Goal: Task Accomplishment & Management: Complete application form

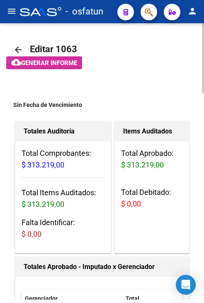
scroll to position [51, 0]
click at [15, 13] on mat-icon "menu" at bounding box center [12, 11] width 10 height 10
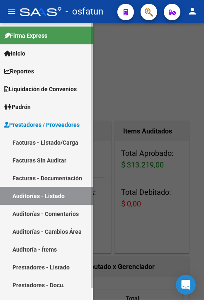
click at [57, 134] on link "Facturas - Listado/Carga" at bounding box center [46, 142] width 93 height 18
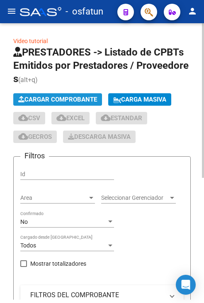
click at [59, 96] on span "Cargar Comprobante" at bounding box center [57, 99] width 79 height 7
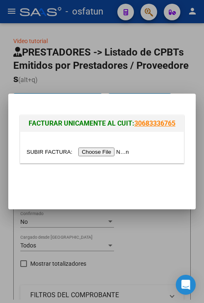
click at [97, 155] on input "file" at bounding box center [79, 152] width 105 height 9
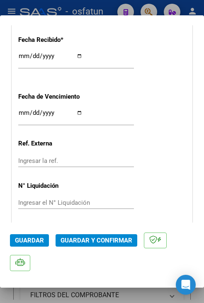
scroll to position [539, 0]
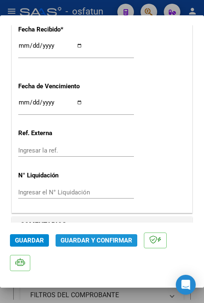
click at [78, 239] on span "Guardar y Confirmar" at bounding box center [97, 240] width 72 height 7
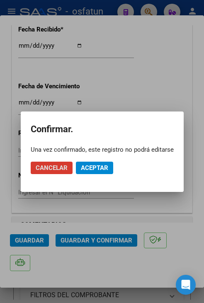
click at [95, 166] on span "Aceptar" at bounding box center [94, 167] width 27 height 7
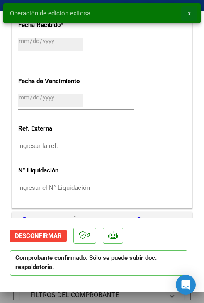
click at [192, 16] on button "x" at bounding box center [189, 13] width 16 height 15
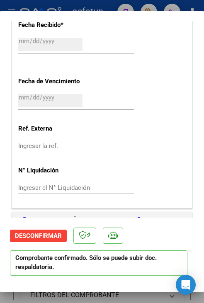
click at [97, 6] on div at bounding box center [102, 151] width 204 height 303
type input "$ 0,00"
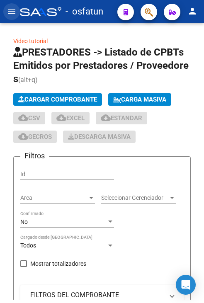
click at [15, 15] on mat-icon "menu" at bounding box center [12, 11] width 10 height 10
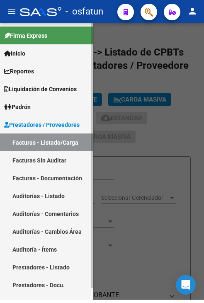
scroll to position [12, 0]
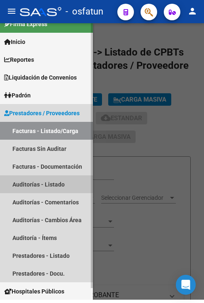
click at [49, 192] on link "Auditorías - Listado" at bounding box center [46, 184] width 93 height 18
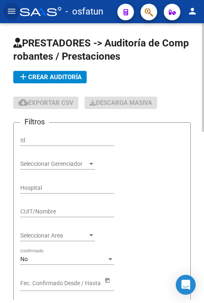
click at [48, 80] on span "add Crear Auditoría" at bounding box center [49, 76] width 63 height 7
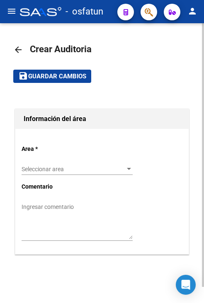
click at [73, 169] on span "Seleccionar area" at bounding box center [74, 169] width 104 height 7
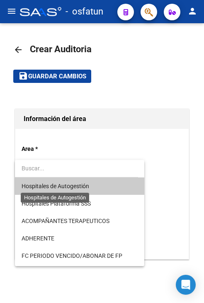
click at [68, 183] on span "Hospitales de Autogestión" at bounding box center [56, 186] width 68 height 7
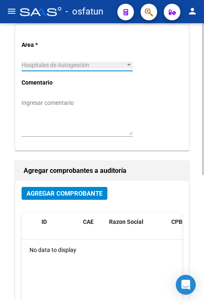
scroll to position [124, 0]
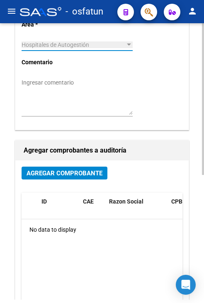
click at [85, 176] on span "Agregar Comprobante" at bounding box center [65, 173] width 76 height 7
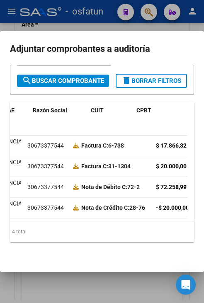
scroll to position [0, 0]
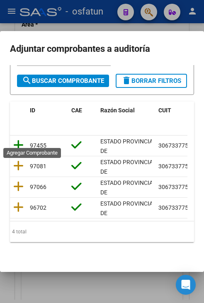
click at [21, 139] on icon at bounding box center [18, 145] width 10 height 12
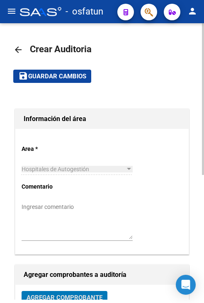
click at [70, 81] on button "save Guardar cambios" at bounding box center [52, 76] width 78 height 13
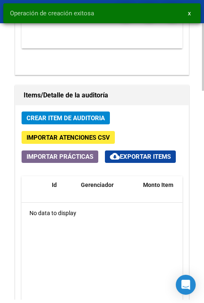
scroll to position [663, 0]
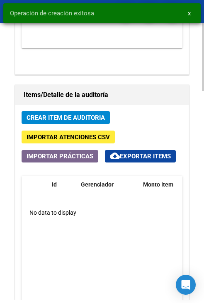
click at [66, 117] on span "Crear Item de Auditoria" at bounding box center [66, 117] width 78 height 7
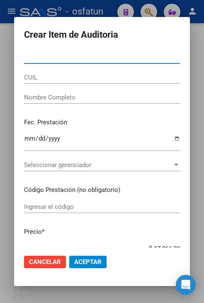
click at [141, 56] on input "Nro Documento" at bounding box center [102, 56] width 156 height 7
paste input "53310638"
type input "53310638"
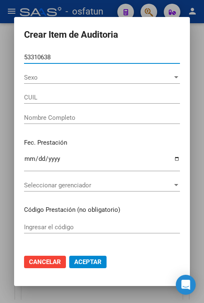
type input "27533106388"
type input "[PERSON_NAME]"
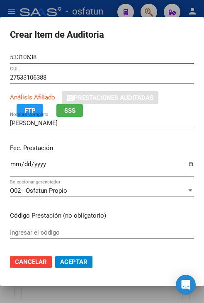
type input "53310638"
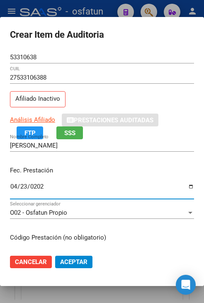
type input "[DATE]"
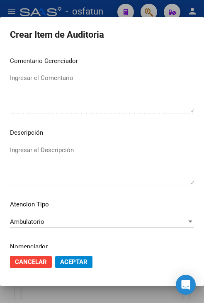
scroll to position [560, 0]
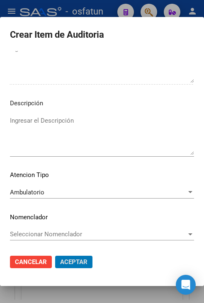
click at [55, 256] on button "Aceptar" at bounding box center [73, 262] width 37 height 12
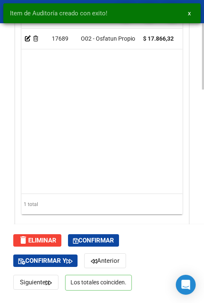
scroll to position [874, 0]
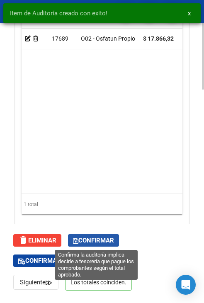
click at [101, 242] on span "Confirmar" at bounding box center [93, 240] width 41 height 7
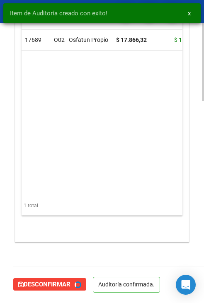
scroll to position [815, 0]
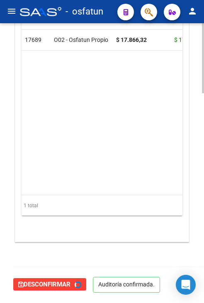
type input "202510"
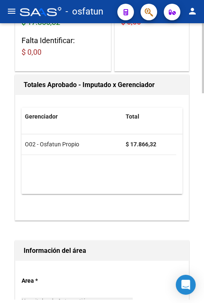
scroll to position [110, 0]
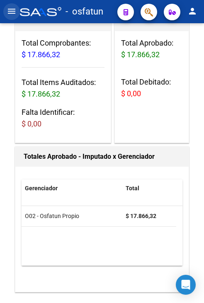
click at [13, 17] on button "menu" at bounding box center [11, 11] width 17 height 17
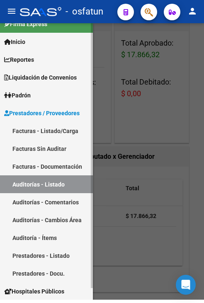
click at [47, 151] on link "Facturas Sin Auditar" at bounding box center [46, 149] width 93 height 18
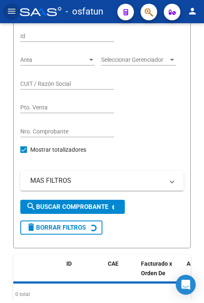
click at [10, 8] on mat-icon "menu" at bounding box center [12, 11] width 10 height 10
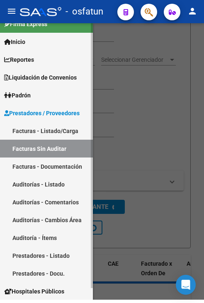
click at [47, 132] on link "Facturas - Listado/Carga" at bounding box center [46, 131] width 93 height 18
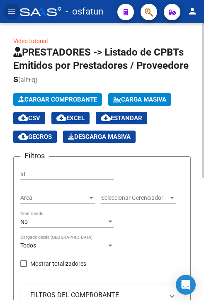
click at [47, 98] on span "Cargar Comprobante" at bounding box center [57, 99] width 79 height 7
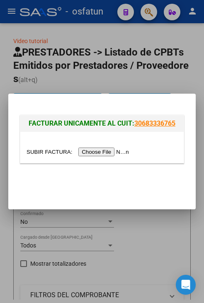
click at [91, 159] on div at bounding box center [101, 147] width 163 height 31
click at [87, 157] on div at bounding box center [101, 147] width 163 height 31
click at [86, 153] on input "file" at bounding box center [79, 152] width 105 height 9
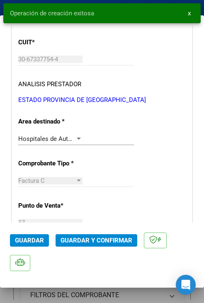
scroll to position [207, 0]
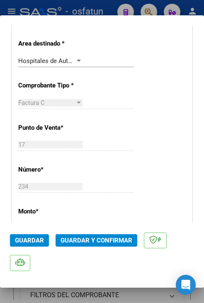
click at [98, 238] on span "Guardar y Confirmar" at bounding box center [97, 240] width 72 height 7
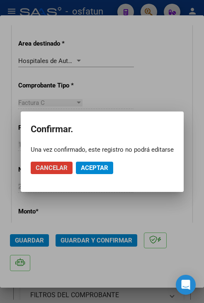
click at [106, 170] on span "Aceptar" at bounding box center [94, 167] width 27 height 7
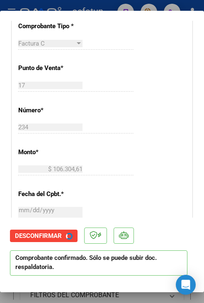
scroll to position [290, 0]
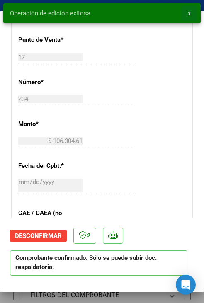
click at [189, 13] on span "x" at bounding box center [189, 13] width 3 height 7
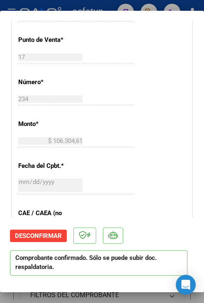
drag, startPoint x: 87, startPoint y: 3, endPoint x: 29, endPoint y: 13, distance: 58.9
click at [86, 3] on div at bounding box center [102, 151] width 204 height 303
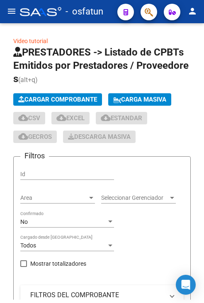
click at [12, 14] on mat-icon "menu" at bounding box center [12, 11] width 10 height 10
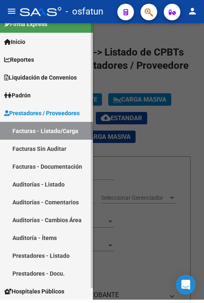
click at [63, 175] on link "Facturas - Documentación" at bounding box center [46, 167] width 93 height 18
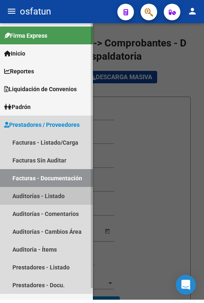
click at [39, 197] on link "Auditorías - Listado" at bounding box center [46, 196] width 93 height 18
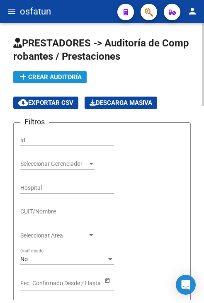
click at [52, 82] on button "add Crear Auditoría" at bounding box center [49, 77] width 73 height 12
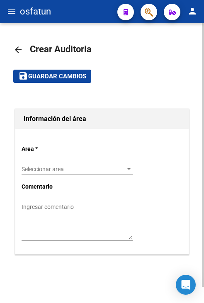
click at [72, 176] on div "Seleccionar area Seleccionar area" at bounding box center [77, 170] width 111 height 24
click at [71, 174] on div "Seleccionar area Seleccionar area" at bounding box center [77, 166] width 111 height 17
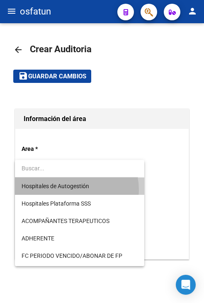
click at [66, 190] on span "Hospitales de Autogestión" at bounding box center [80, 185] width 116 height 17
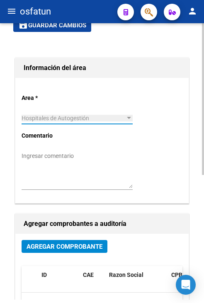
scroll to position [207, 0]
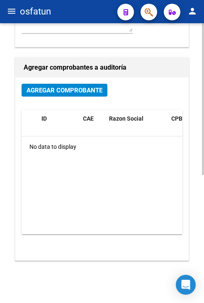
click at [87, 87] on span "Agregar Comprobante" at bounding box center [65, 90] width 76 height 7
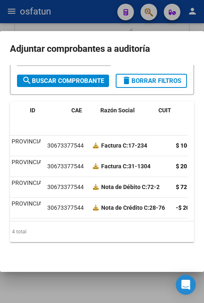
scroll to position [0, 0]
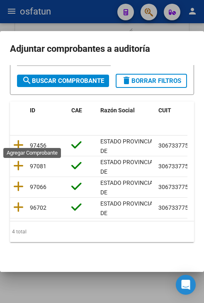
click at [17, 128] on datatable-header "ID CAE Razón Social CUIT CPBT Monto Fecha Cpbt Fecha Recibido Doc Respaldatoria…" at bounding box center [98, 119] width 177 height 34
click at [23, 141] on icon at bounding box center [18, 145] width 10 height 12
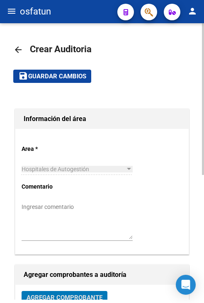
click at [66, 78] on span "Guardar cambios" at bounding box center [57, 76] width 58 height 7
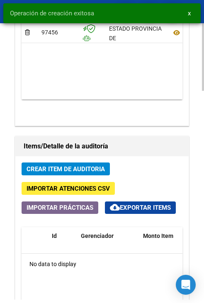
scroll to position [622, 0]
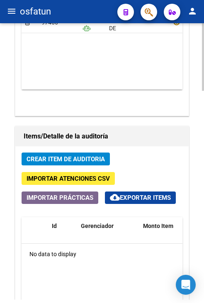
click at [78, 159] on span "Crear Item de Auditoria" at bounding box center [66, 158] width 78 height 7
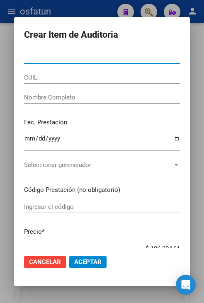
click at [111, 56] on input "Nro Documento" at bounding box center [102, 56] width 156 height 7
paste input "57596337"
type input "57596337"
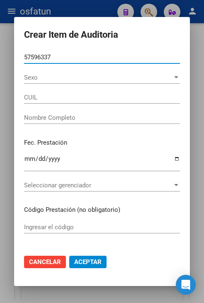
type input "20575963375"
type input "PEREIRA SCHEPERSKI IAN PABLO -"
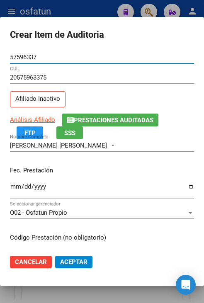
type input "57596337"
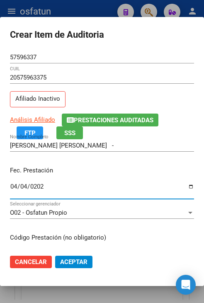
type input "2025-04-04"
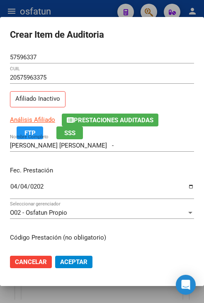
scroll to position [105, 0]
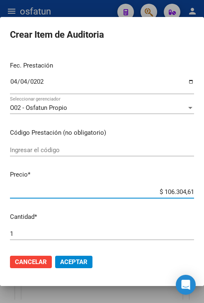
click at [169, 192] on input "$ 106.304,61" at bounding box center [102, 191] width 184 height 7
drag, startPoint x: 157, startPoint y: 191, endPoint x: 202, endPoint y: 191, distance: 45.6
click at [200, 190] on mat-dialog-content "57596337 Nro Documento 20575963375 CUIL Afiliado Inactivo Análisis Afiliado Pre…" at bounding box center [102, 149] width 204 height 197
type input "$ 0,03"
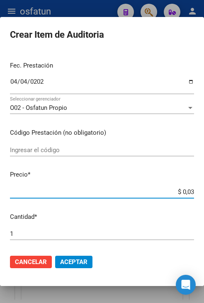
type input "$ 0,37"
type input "$ 3,75"
type input "$ 37,51"
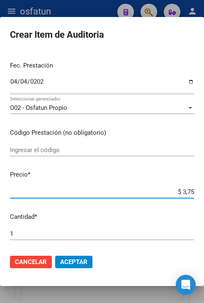
type input "$ 37,51"
type input "$ 375,19"
type input "$ 3.751,92"
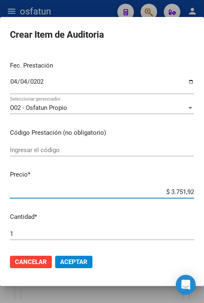
type input "$ 37.519,28"
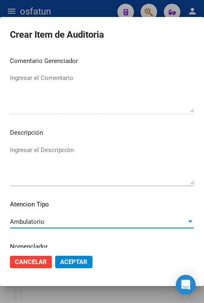
scroll to position [560, 0]
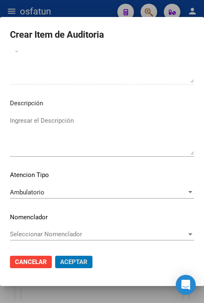
click at [55, 256] on button "Aceptar" at bounding box center [73, 262] width 37 height 12
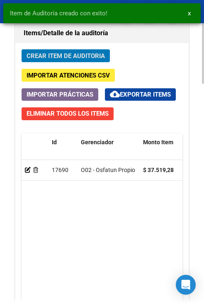
scroll to position [693, 0]
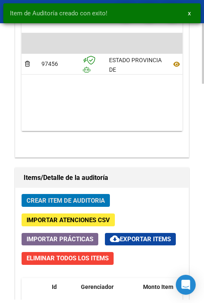
click at [91, 198] on span "Crear Item de Auditoria" at bounding box center [66, 200] width 78 height 7
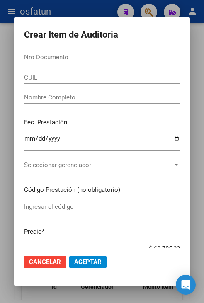
click at [114, 52] on div "Nro Documento" at bounding box center [102, 57] width 156 height 12
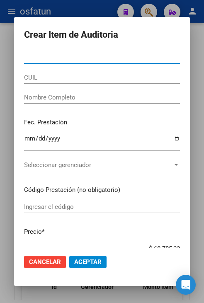
paste input "46808261"
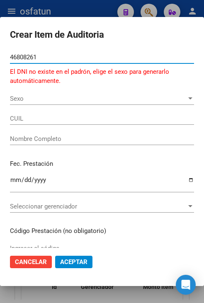
type input "46808261"
click at [44, 99] on span "Sexo" at bounding box center [98, 98] width 177 height 7
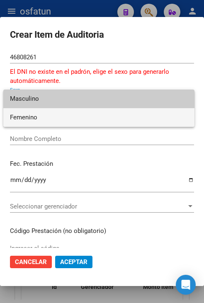
click at [46, 116] on span "Femenino" at bounding box center [99, 117] width 178 height 19
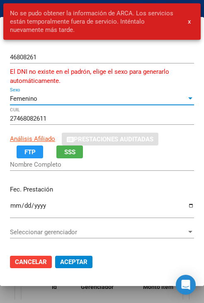
click at [50, 98] on div "Femenino" at bounding box center [98, 98] width 177 height 7
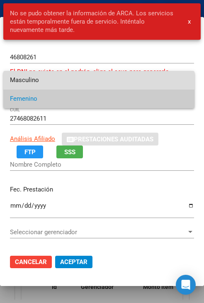
click at [57, 86] on span "Masculino" at bounding box center [99, 80] width 178 height 19
type input "20468082617"
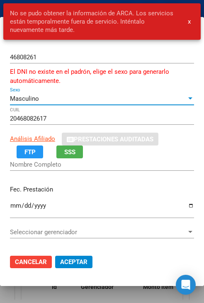
type input "SEQUIONE FRANCO EDGAR"
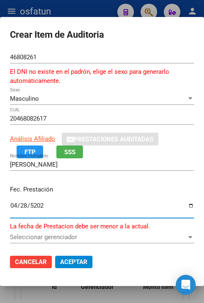
type input "2025-04-28"
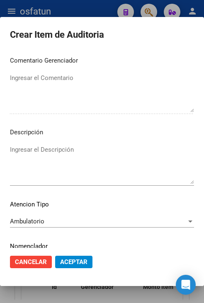
scroll to position [579, 0]
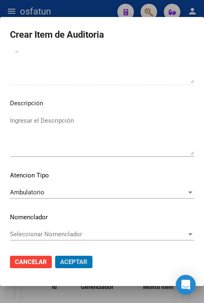
click at [55, 256] on button "Aceptar" at bounding box center [73, 262] width 37 height 12
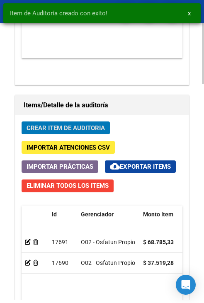
scroll to position [983, 0]
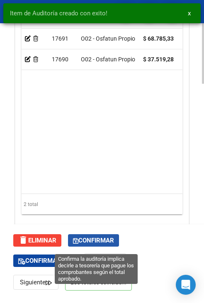
click at [101, 243] on span "Confirmar" at bounding box center [93, 240] width 41 height 7
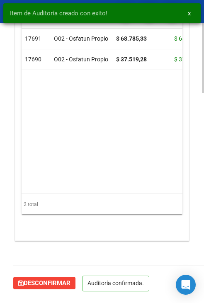
scroll to position [811, 0]
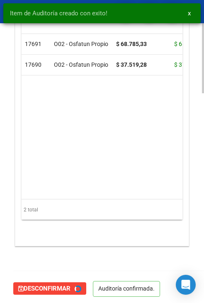
type input "202510"
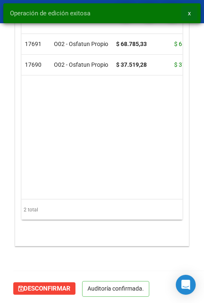
click at [188, 15] on span "x" at bounding box center [189, 13] width 3 height 7
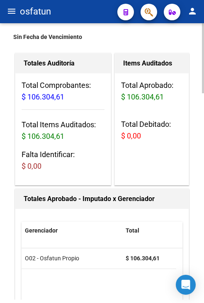
scroll to position [0, 0]
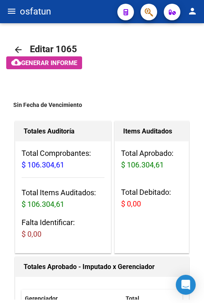
click at [8, 15] on mat-icon "menu" at bounding box center [12, 11] width 10 height 10
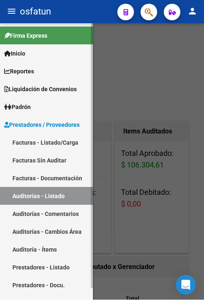
click at [56, 136] on link "Facturas - Listado/Carga" at bounding box center [46, 142] width 93 height 18
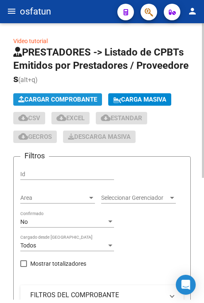
click at [53, 102] on span "Cargar Comprobante" at bounding box center [57, 99] width 79 height 7
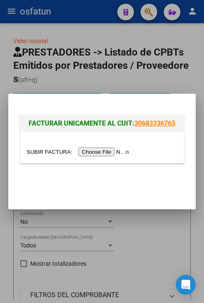
click at [105, 150] on input "file" at bounding box center [79, 152] width 105 height 9
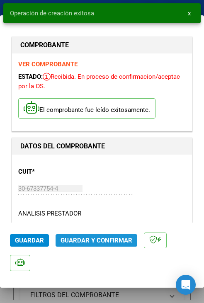
click at [107, 235] on button "Guardar y Confirmar" at bounding box center [97, 240] width 82 height 12
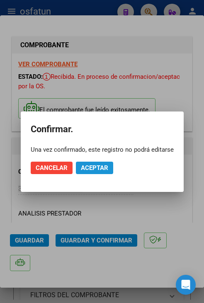
click at [102, 170] on span "Aceptar" at bounding box center [94, 167] width 27 height 7
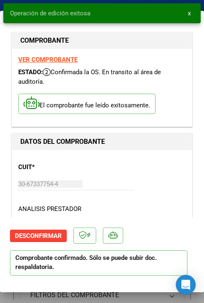
click at [191, 15] on button "x" at bounding box center [189, 13] width 16 height 15
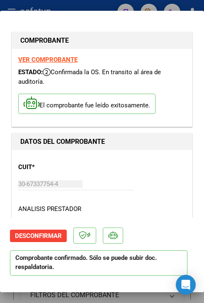
click at [104, 8] on div at bounding box center [102, 151] width 204 height 303
type input "$ 0,00"
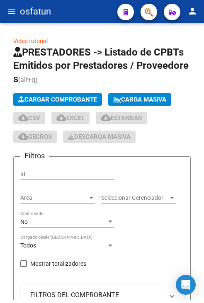
click at [15, 11] on mat-icon "menu" at bounding box center [12, 11] width 10 height 10
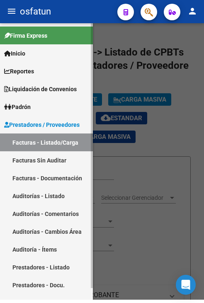
click at [55, 197] on link "Auditorías - Listado" at bounding box center [46, 196] width 93 height 18
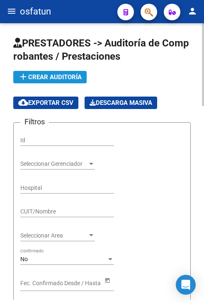
click at [57, 82] on button "add Crear Auditoría" at bounding box center [49, 77] width 73 height 12
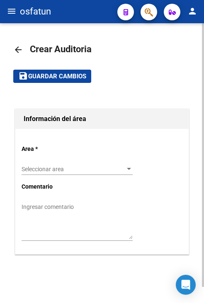
click at [71, 175] on div "Seleccionar area Seleccionar area" at bounding box center [77, 170] width 111 height 24
click at [74, 166] on span "Seleccionar area" at bounding box center [74, 169] width 104 height 7
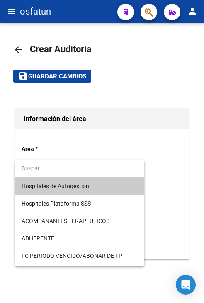
click at [70, 183] on span "Hospitales de Autogestión" at bounding box center [56, 186] width 68 height 7
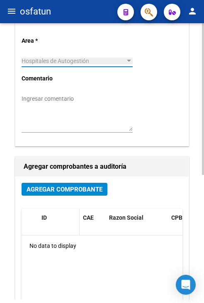
scroll to position [102, 0]
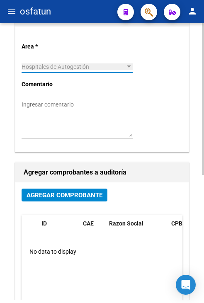
click at [74, 189] on button "Agregar Comprobante" at bounding box center [65, 195] width 86 height 13
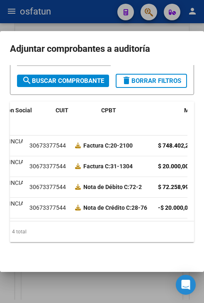
scroll to position [0, 0]
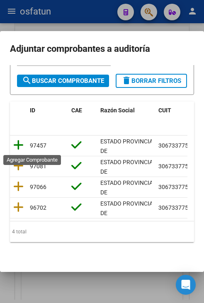
click at [17, 146] on icon at bounding box center [18, 145] width 10 height 12
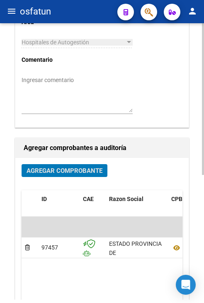
scroll to position [19, 0]
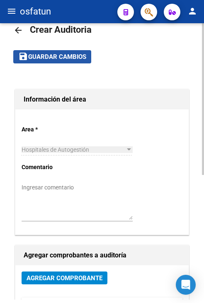
click at [70, 62] on button "save Guardar cambios" at bounding box center [52, 56] width 78 height 13
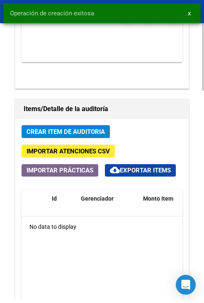
scroll to position [663, 0]
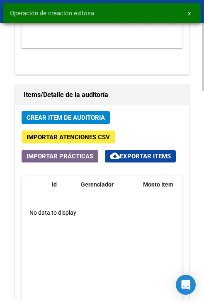
click at [72, 114] on span "Crear Item de Auditoria" at bounding box center [66, 117] width 78 height 7
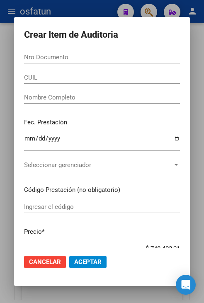
click at [163, 56] on input "Nro Documento" at bounding box center [102, 56] width 156 height 7
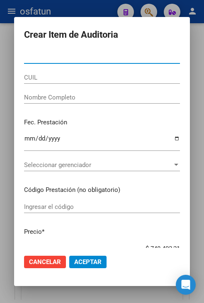
paste input "45802905"
type input "45802905"
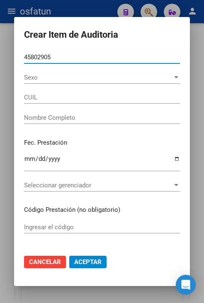
type input "23458029059"
type input "ROSALES FACUNDO THOMAS"
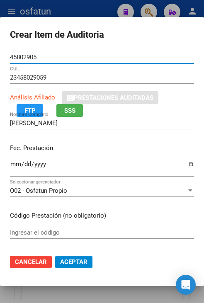
type input "45802905"
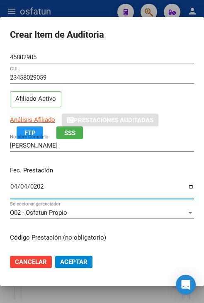
type input "2025-04-04"
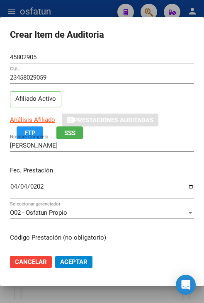
scroll to position [105, 0]
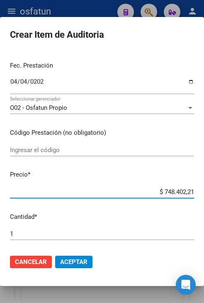
type input "$ 0,09"
type input "$ 0,95"
type input "$ 9,56"
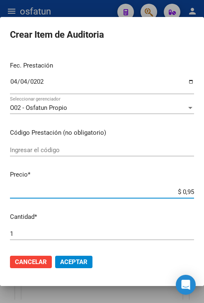
type input "$ 9,56"
type input "$ 95,60"
type input "$ 956,00"
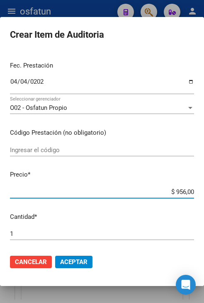
type input "$ 9.560,00"
type input "$ 95.600,00"
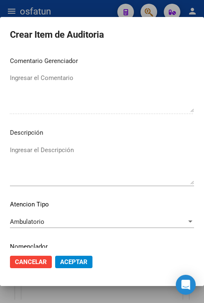
scroll to position [560, 0]
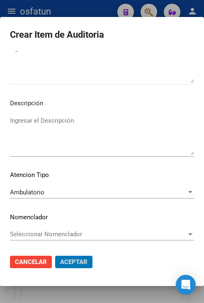
click at [55, 256] on button "Aceptar" at bounding box center [73, 262] width 37 height 12
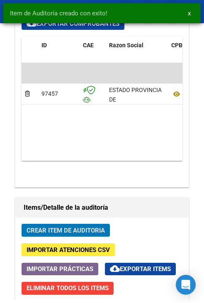
scroll to position [776, 0]
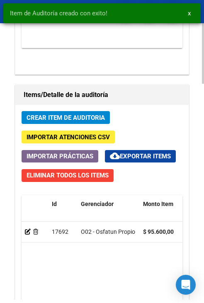
click at [100, 114] on span "Crear Item de Auditoria" at bounding box center [66, 117] width 78 height 7
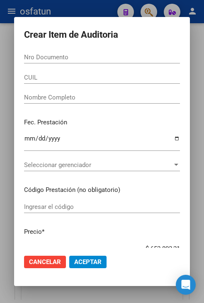
paste input "24631547"
type input "24631547"
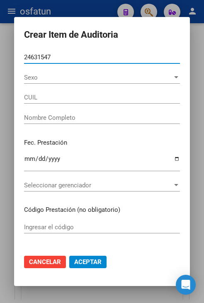
type input "20246315478"
type input "CHAVEZ DIEGO CEFERINO"
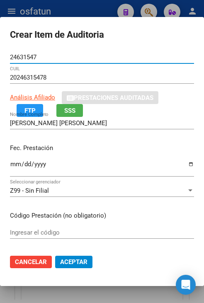
type input "24631547"
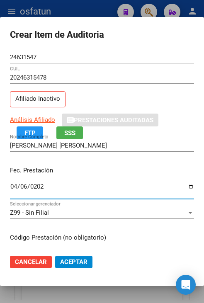
type input "2025-04-06"
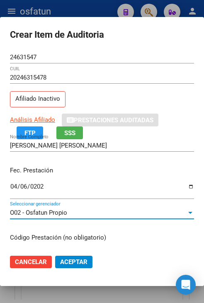
scroll to position [105, 0]
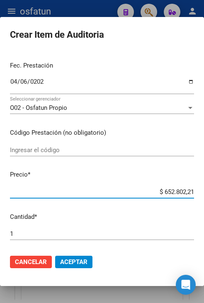
type input "$ 0,06"
type input "$ 0,60"
type input "$ 6,00"
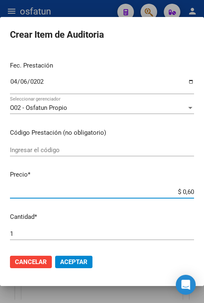
type input "$ 6,00"
type input "$ 60,00"
type input "$ 600,00"
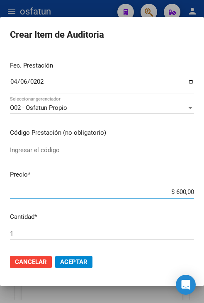
type input "$ 6.000,00"
type input "$ 60.000,00"
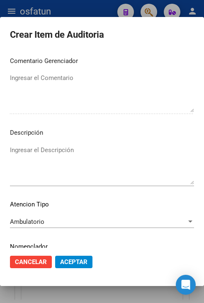
scroll to position [560, 0]
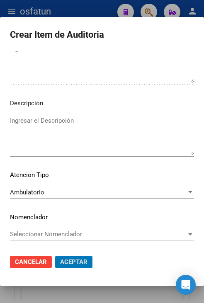
click at [55, 256] on button "Aceptar" at bounding box center [73, 262] width 37 height 12
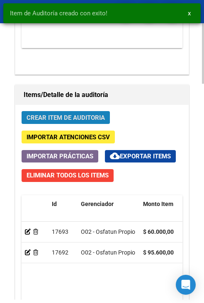
click at [77, 111] on button "Crear Item de Auditoria" at bounding box center [66, 117] width 88 height 13
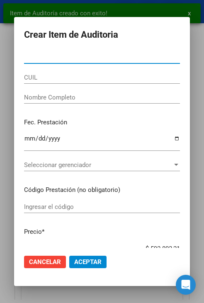
type input "35105836"
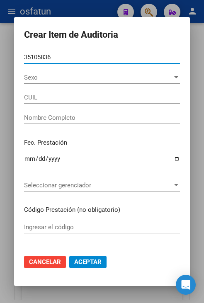
type input "20351058367"
type input "SCUDIERI HECTOR RAMON"
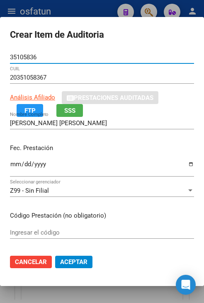
type input "35105836"
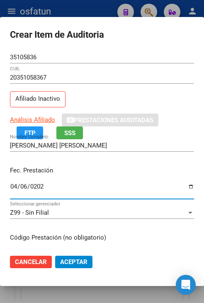
type input "2025-04-06"
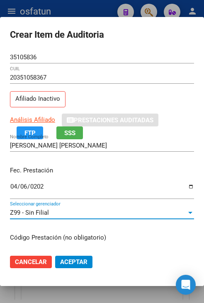
click at [55, 256] on button "Aceptar" at bounding box center [73, 262] width 37 height 12
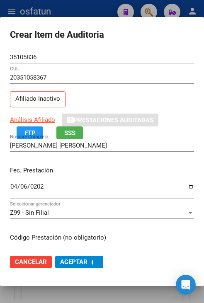
scroll to position [105, 0]
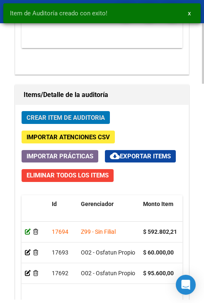
click at [28, 235] on icon at bounding box center [28, 232] width 6 height 6
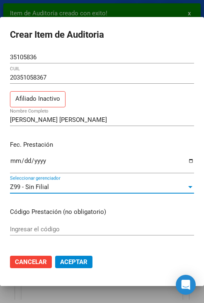
click at [56, 186] on div "Z99 - Sin Filial" at bounding box center [98, 186] width 177 height 7
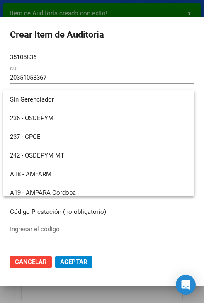
scroll to position [416, 0]
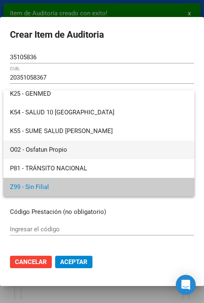
click at [63, 152] on span "O02 - Osfatun Propio" at bounding box center [99, 150] width 178 height 19
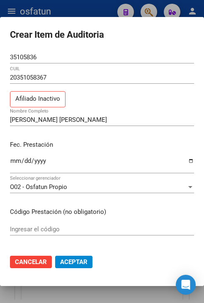
scroll to position [121, 0]
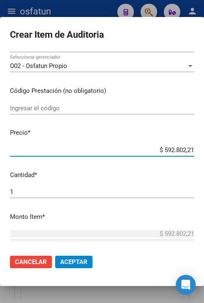
type input "$ 0,09"
type input "$ 0,95"
type input "$ 9,56"
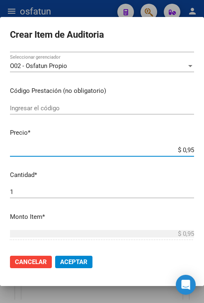
type input "$ 9,56"
type input "$ 95,60"
type input "$ 956,00"
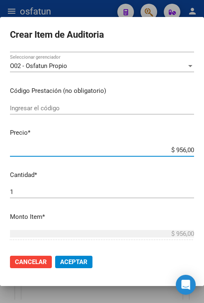
type input "$ 9.560,00"
type input "$ 95.600,00"
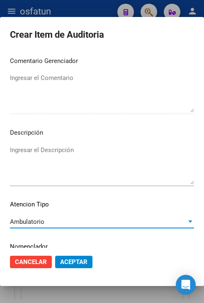
scroll to position [534, 0]
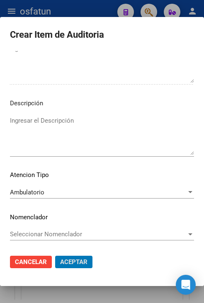
click at [55, 256] on button "Aceptar" at bounding box center [73, 262] width 37 height 12
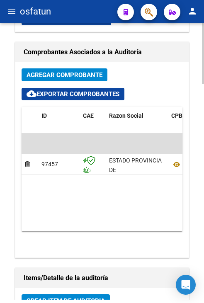
scroll to position [788, 0]
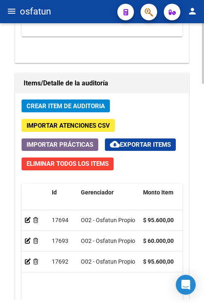
click at [68, 107] on span "Crear Item de Auditoria" at bounding box center [66, 105] width 78 height 7
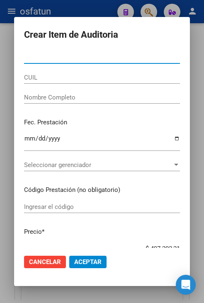
paste input "39798091"
type input "39798091"
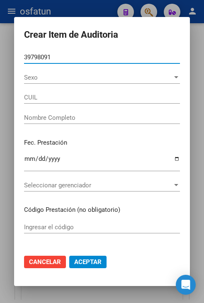
type input "20397980910"
type input "GONZALEZ VIESCAS MARTINEZ IGNACIO RAFAE"
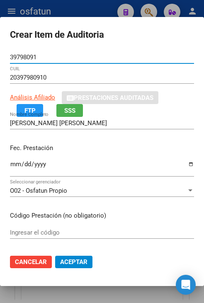
type input "39798091"
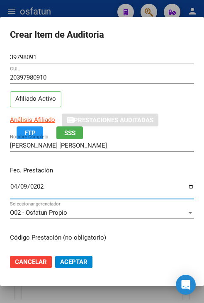
type input "2025-04-09"
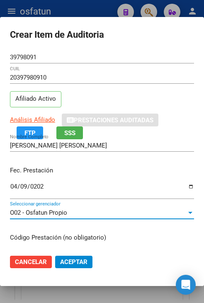
scroll to position [105, 0]
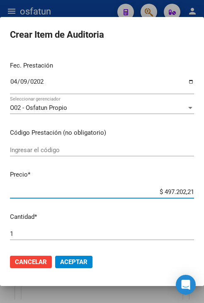
type input "$ 0,03"
type input "$ 0,35"
type input "$ 3,56"
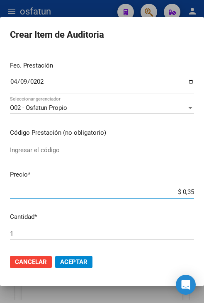
type input "$ 3,56"
type input "$ 35,60"
type input "$ 356,00"
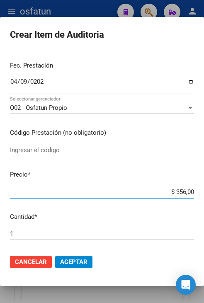
type input "$ 3.560,00"
type input "$ 35.600,00"
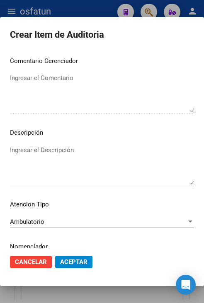
scroll to position [560, 0]
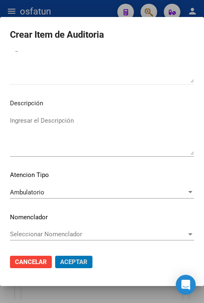
click at [55, 256] on button "Aceptar" at bounding box center [73, 262] width 37 height 12
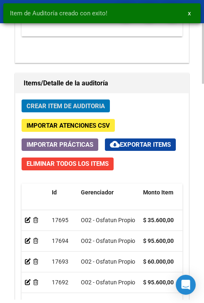
click at [74, 107] on span "Crear Item de Auditoria" at bounding box center [66, 105] width 78 height 7
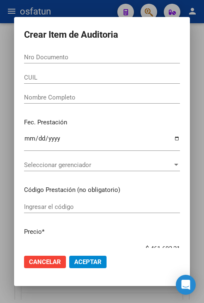
click at [46, 52] on div "Nro Documento" at bounding box center [102, 57] width 156 height 12
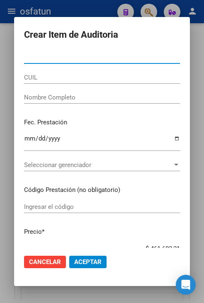
paste input "41841680"
type input "41841680"
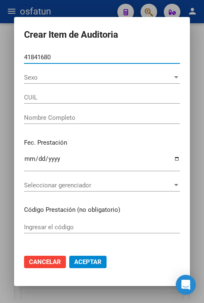
type input "27418416802"
type input "JOFRE DIAMELA FLORENCIA"
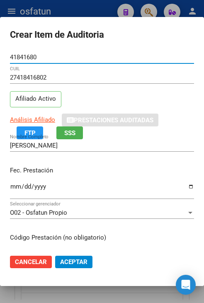
type input "41841680"
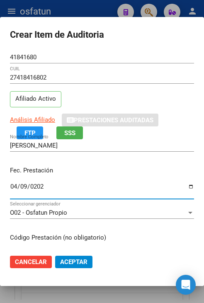
type input "2025-04-09"
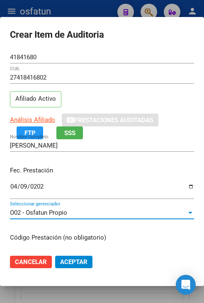
scroll to position [105, 0]
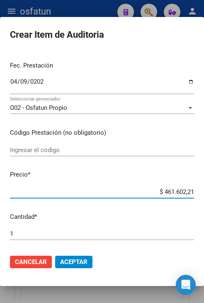
type input "$ 0,03"
type input "$ 0,35"
type input "$ 3,56"
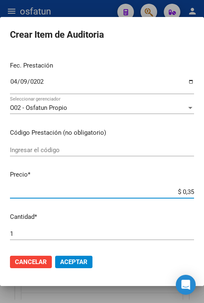
type input "$ 3,56"
type input "$ 35,60"
type input "$ 356,00"
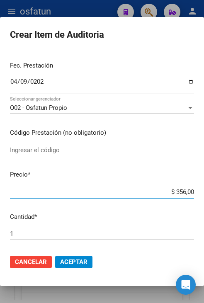
type input "$ 3.560,00"
type input "$ 35.600,00"
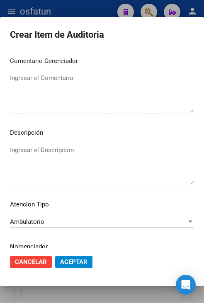
scroll to position [560, 0]
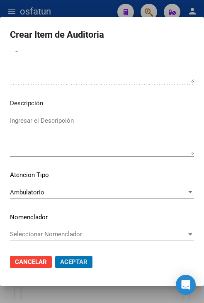
click at [55, 256] on button "Aceptar" at bounding box center [73, 262] width 37 height 12
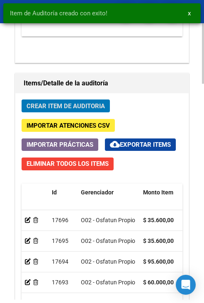
click at [105, 106] on button "Crear Item de Auditoria" at bounding box center [66, 106] width 88 height 13
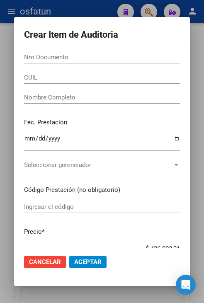
click at [91, 59] on input "Nro Documento" at bounding box center [102, 56] width 156 height 7
paste input "36634119"
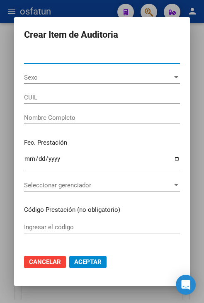
type input "36634119"
type input "27366341191"
type input "LEPEZ LIA MARIANELA"
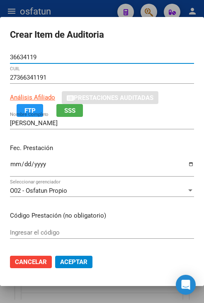
type input "36634119"
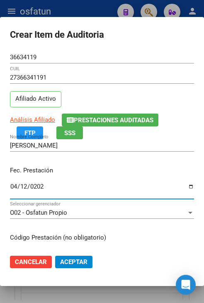
type input "2025-04-12"
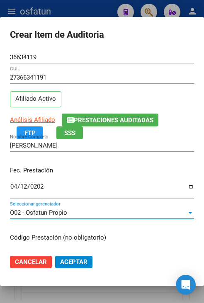
scroll to position [105, 0]
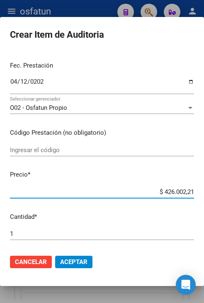
type input "$ 0,03"
type input "$ 0,35"
type input "$ 3,56"
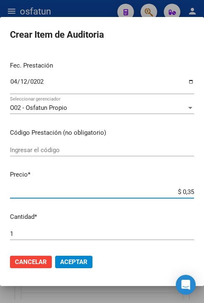
type input "$ 3,56"
type input "$ 35,60"
type input "$ 356,00"
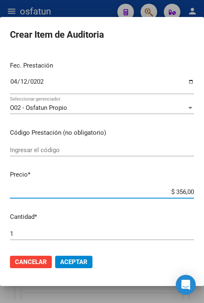
type input "$ 3.560,00"
type input "$ 35.600,00"
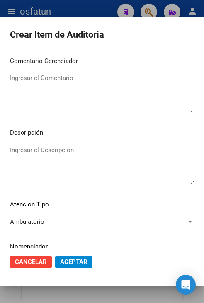
scroll to position [560, 0]
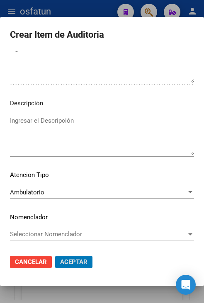
click at [55, 256] on button "Aceptar" at bounding box center [73, 262] width 37 height 12
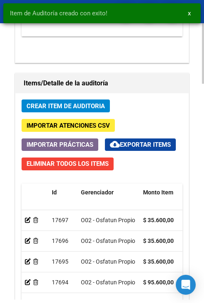
click at [102, 113] on div "Crear Item de Auditoria Importar Atenciones CSV Importar Prácticas cloud_downlo…" at bounding box center [101, 257] width 173 height 329
click at [95, 105] on span "Crear Item de Auditoria" at bounding box center [66, 105] width 78 height 7
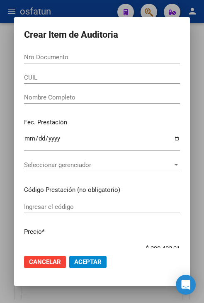
click at [100, 58] on input "Nro Documento" at bounding box center [102, 56] width 156 height 7
paste input "56989020"
type input "56989020"
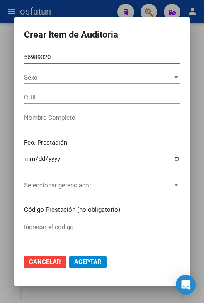
type input "27569890204"
type input "CORIA LOPEZ MARIA EMILIA"
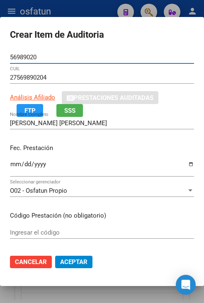
type input "56989020"
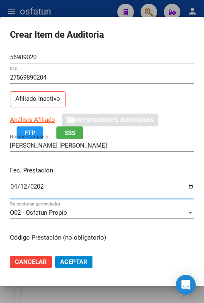
type input "2025-04-12"
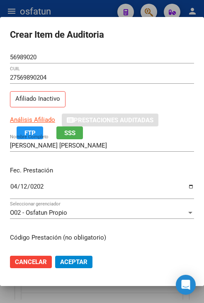
scroll to position [105, 0]
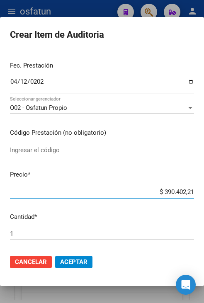
type input "$ 0,03"
type input "$ 0,35"
type input "$ 3,56"
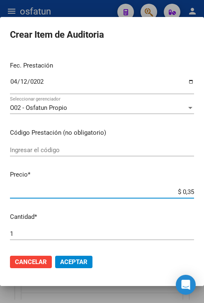
type input "$ 3,56"
type input "$ 35,60"
type input "$ 356,00"
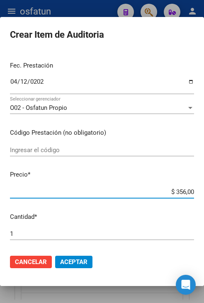
type input "$ 3.560,00"
type input "$ 35.600,00"
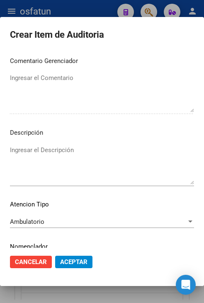
scroll to position [560, 0]
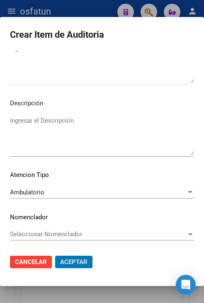
click at [55, 256] on button "Aceptar" at bounding box center [73, 262] width 37 height 12
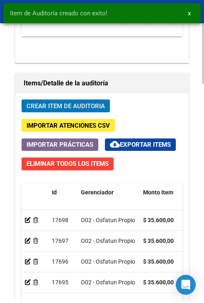
click at [98, 105] on span "Crear Item de Auditoria" at bounding box center [66, 105] width 78 height 7
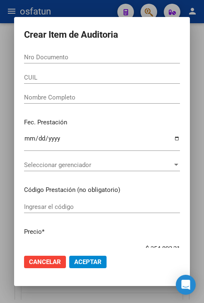
click at [86, 58] on input "Nro Documento" at bounding box center [102, 56] width 156 height 7
paste input "33059122"
type input "33059122"
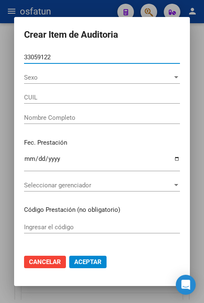
type input "27330591221"
type input "MONTERO FERNANDA NAIR"
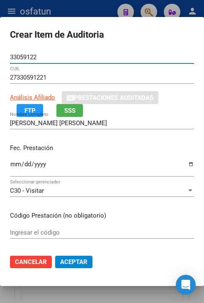
type input "33059122"
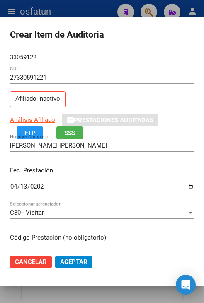
type input "2025-04-13"
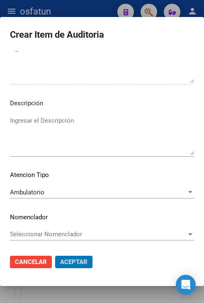
click at [55, 256] on button "Aceptar" at bounding box center [73, 262] width 37 height 12
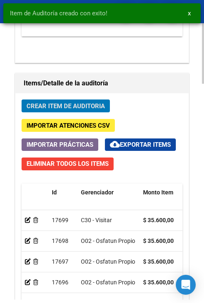
click at [92, 108] on span "Crear Item de Auditoria" at bounding box center [66, 105] width 78 height 7
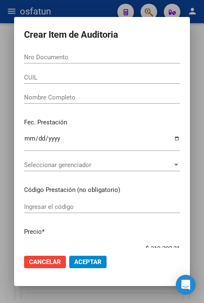
click at [67, 64] on div "Nro Documento" at bounding box center [102, 61] width 156 height 20
click at [68, 61] on div "Nro Documento" at bounding box center [102, 57] width 156 height 12
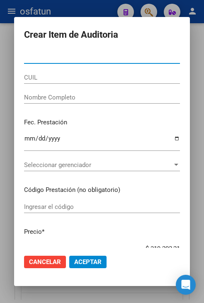
paste input "52049381"
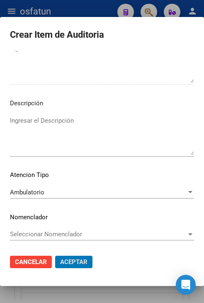
click at [55, 256] on button "Aceptar" at bounding box center [73, 262] width 37 height 12
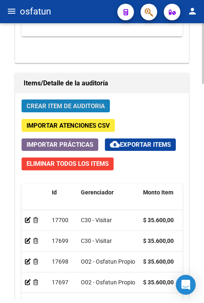
click at [92, 104] on span "Crear Item de Auditoria" at bounding box center [66, 105] width 78 height 7
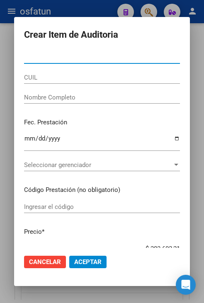
paste input "32094380"
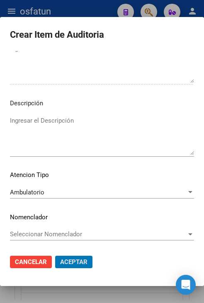
click at [55, 256] on button "Aceptar" at bounding box center [73, 262] width 37 height 12
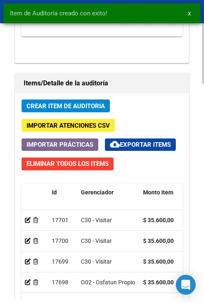
click at [89, 100] on button "Crear Item de Auditoria" at bounding box center [66, 106] width 88 height 13
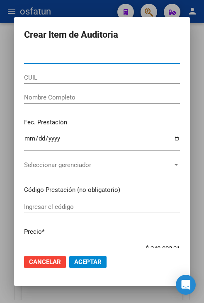
paste input "22176578"
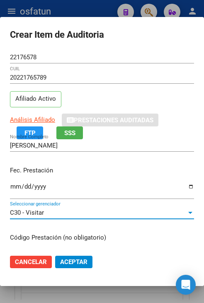
scroll to position [105, 0]
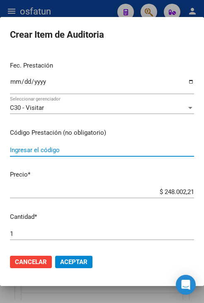
click at [129, 149] on input "Ingresar el código" at bounding box center [102, 149] width 184 height 7
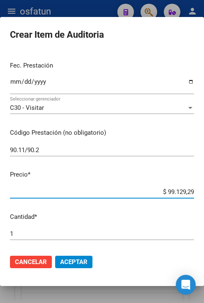
click at [129, 149] on input "90.11/90.2" at bounding box center [102, 149] width 184 height 7
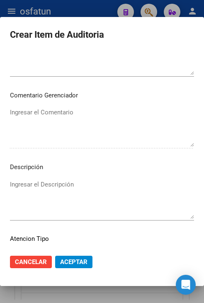
scroll to position [560, 0]
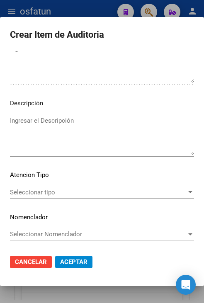
click at [112, 194] on span "Seleccionar tipo" at bounding box center [98, 192] width 177 height 7
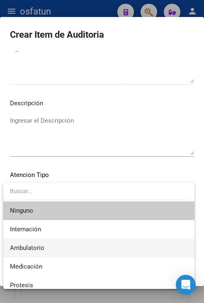
click at [108, 246] on span "Ambulatorio" at bounding box center [99, 248] width 178 height 19
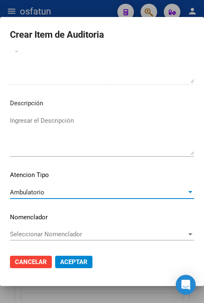
click at [78, 258] on span "Aceptar" at bounding box center [73, 261] width 27 height 7
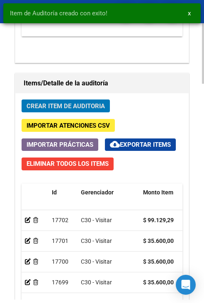
click at [82, 105] on span "Crear Item de Auditoria" at bounding box center [66, 105] width 78 height 7
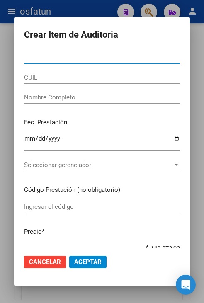
click at [121, 57] on input "Nro Documento" at bounding box center [102, 56] width 156 height 7
paste input "44530732"
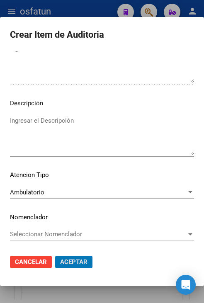
click at [55, 256] on button "Aceptar" at bounding box center [73, 262] width 37 height 12
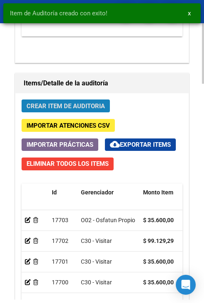
click at [100, 102] on span "Crear Item de Auditoria" at bounding box center [66, 105] width 78 height 7
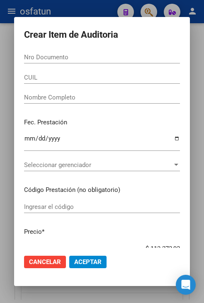
click at [113, 61] on div "Nro Documento" at bounding box center [102, 57] width 156 height 12
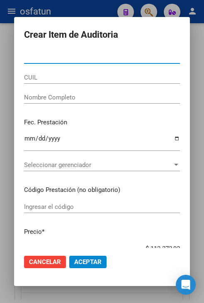
paste input "31047235"
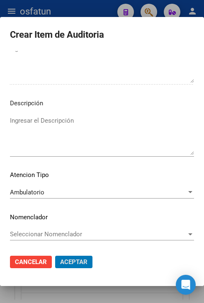
click at [55, 256] on button "Aceptar" at bounding box center [73, 262] width 37 height 12
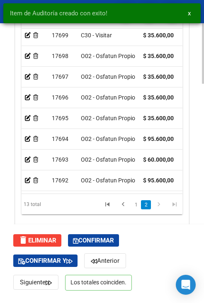
scroll to position [987, 0]
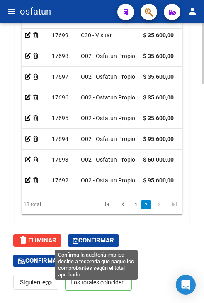
click at [113, 239] on span "Confirmar" at bounding box center [93, 240] width 41 height 7
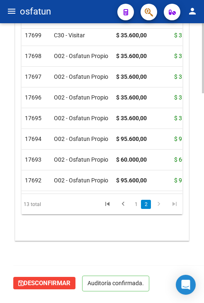
scroll to position [815, 0]
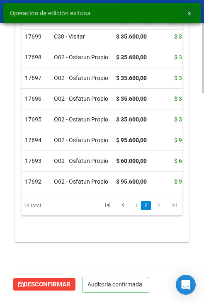
click at [193, 16] on button "x" at bounding box center [189, 13] width 16 height 15
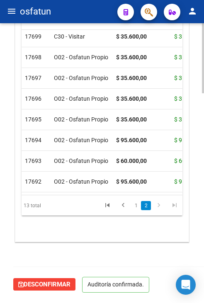
drag, startPoint x: 14, startPoint y: 11, endPoint x: 19, endPoint y: 21, distance: 11.2
click at [14, 11] on mat-icon "menu" at bounding box center [12, 11] width 10 height 10
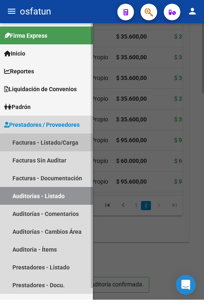
click at [41, 139] on link "Facturas - Listado/Carga" at bounding box center [46, 142] width 93 height 18
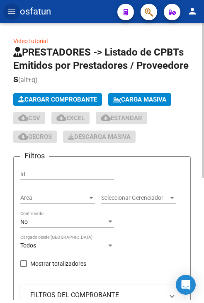
click at [35, 95] on button "Cargar Comprobante" at bounding box center [57, 99] width 89 height 12
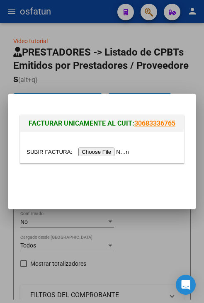
click at [82, 154] on input "file" at bounding box center [79, 152] width 105 height 9
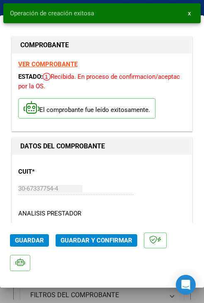
click at [122, 237] on span "Guardar y Confirmar" at bounding box center [97, 240] width 72 height 7
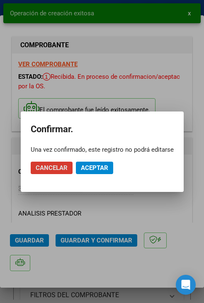
click at [98, 163] on button "Aceptar" at bounding box center [94, 168] width 37 height 12
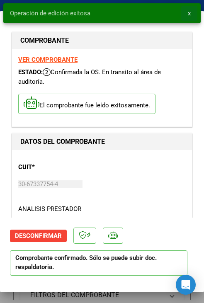
click at [189, 13] on span "x" at bounding box center [189, 13] width 3 height 7
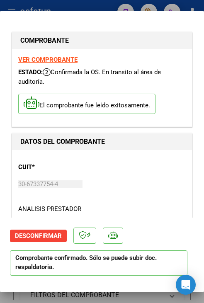
click at [70, 2] on div at bounding box center [102, 151] width 204 height 303
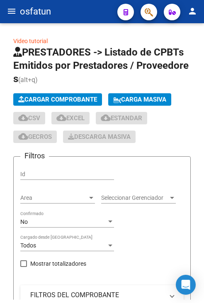
click at [14, 14] on mat-icon "menu" at bounding box center [12, 11] width 10 height 10
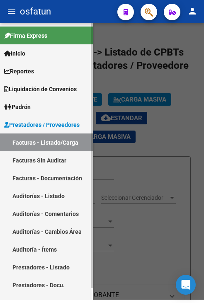
click at [66, 197] on link "Auditorías - Listado" at bounding box center [46, 196] width 93 height 18
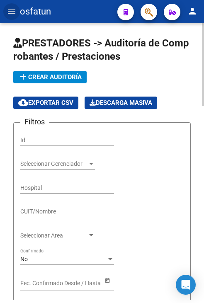
click at [58, 78] on span "add Crear Auditoría" at bounding box center [49, 76] width 63 height 7
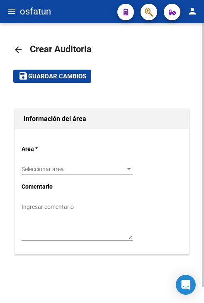
click at [87, 162] on div "Seleccionar area Seleccionar area" at bounding box center [77, 166] width 111 height 17
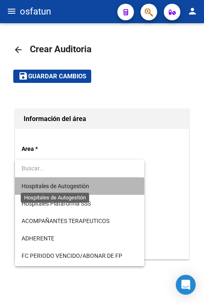
click at [87, 186] on span "Hospitales de Autogestión" at bounding box center [56, 186] width 68 height 7
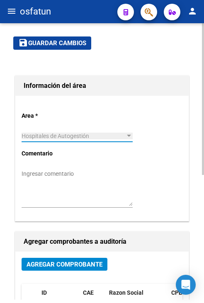
scroll to position [83, 0]
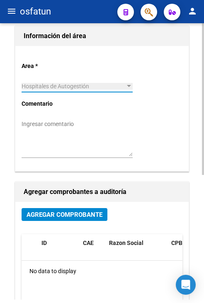
click at [76, 214] on span "Agregar Comprobante" at bounding box center [65, 214] width 76 height 7
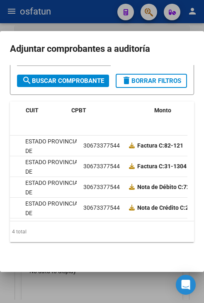
scroll to position [0, 0]
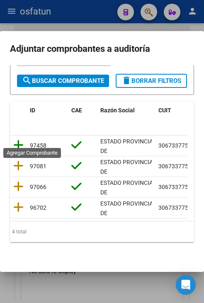
click at [18, 141] on icon at bounding box center [18, 145] width 10 height 12
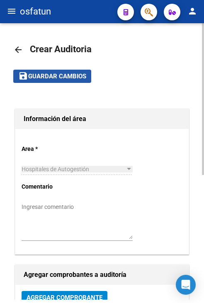
click at [56, 76] on span "Guardar cambios" at bounding box center [57, 76] width 58 height 7
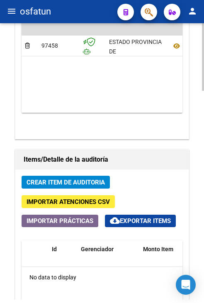
scroll to position [622, 0]
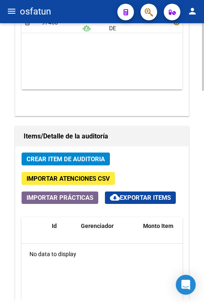
click at [93, 153] on button "Crear Item de Auditoria" at bounding box center [66, 159] width 88 height 13
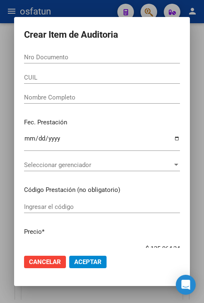
click at [117, 58] on input "Nro Documento" at bounding box center [102, 56] width 156 height 7
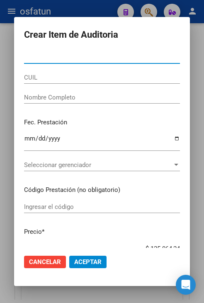
paste input "37296963"
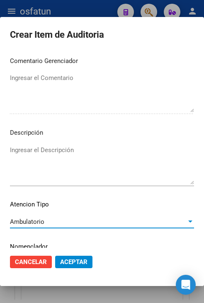
scroll to position [560, 0]
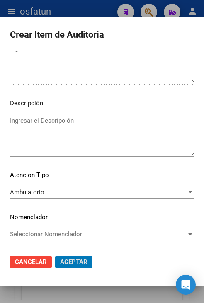
click at [55, 256] on button "Aceptar" at bounding box center [73, 262] width 37 height 12
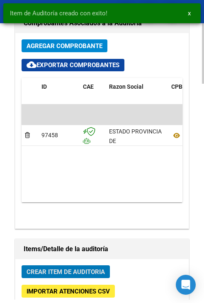
scroll to position [735, 0]
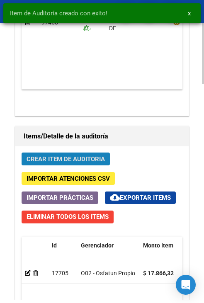
click at [95, 155] on span "Crear Item de Auditoria" at bounding box center [66, 158] width 78 height 7
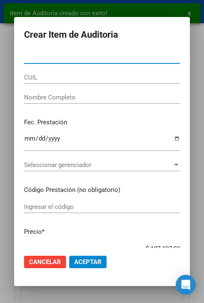
paste input "28867038"
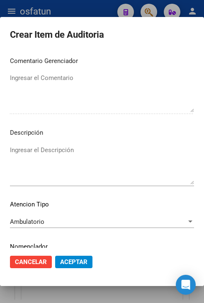
scroll to position [560, 0]
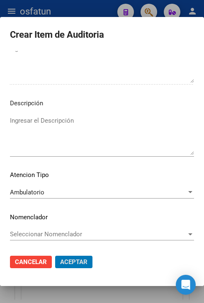
click at [55, 256] on button "Aceptar" at bounding box center [73, 262] width 37 height 12
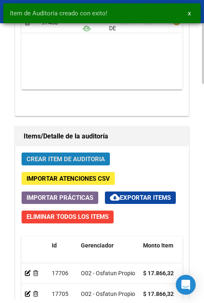
click at [96, 158] on span "Crear Item de Auditoria" at bounding box center [66, 158] width 78 height 7
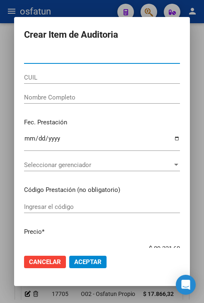
click at [90, 58] on input "Nro Documento" at bounding box center [102, 56] width 156 height 7
paste input "51026093"
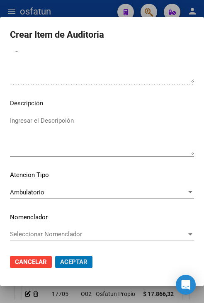
click at [55, 256] on button "Aceptar" at bounding box center [73, 262] width 37 height 12
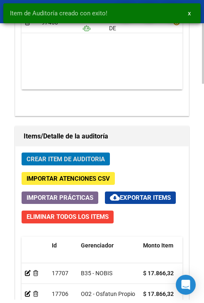
click at [82, 163] on button "Crear Item de Auditoria" at bounding box center [66, 159] width 88 height 13
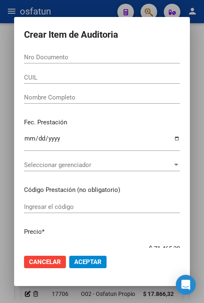
click at [130, 64] on div "Nro Documento" at bounding box center [102, 61] width 156 height 20
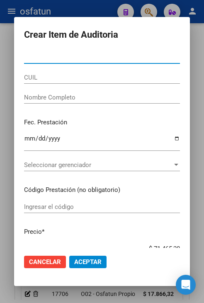
click at [129, 58] on input "Nro Documento" at bounding box center [102, 56] width 156 height 7
paste input "28867038"
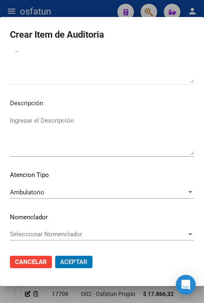
click at [55, 256] on button "Aceptar" at bounding box center [73, 262] width 37 height 12
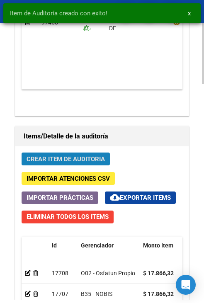
click at [92, 153] on button "Crear Item de Auditoria" at bounding box center [66, 159] width 88 height 13
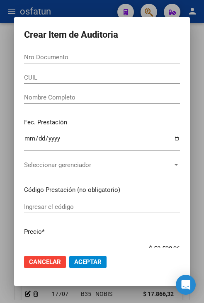
click at [108, 56] on input "Nro Documento" at bounding box center [102, 56] width 156 height 7
paste input "51026093"
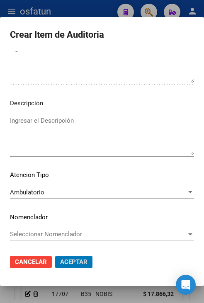
click at [55, 256] on button "Aceptar" at bounding box center [73, 262] width 37 height 12
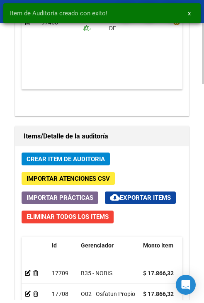
click at [89, 155] on span "Crear Item de Auditoria" at bounding box center [66, 158] width 78 height 7
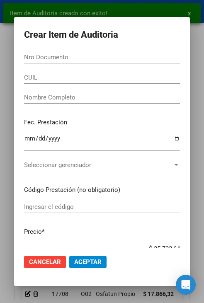
paste input "53573011"
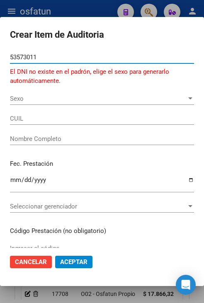
click at [50, 100] on span "Sexo" at bounding box center [98, 98] width 177 height 7
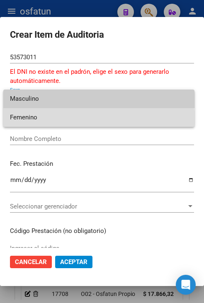
click at [57, 122] on span "Femenino" at bounding box center [99, 117] width 178 height 19
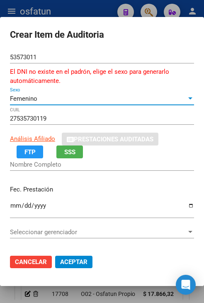
click at [51, 100] on div "Femenino" at bounding box center [98, 98] width 177 height 7
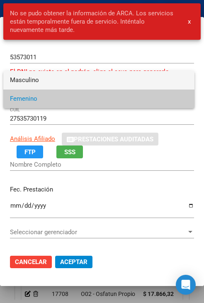
click at [53, 87] on span "Masculino" at bounding box center [99, 80] width 178 height 19
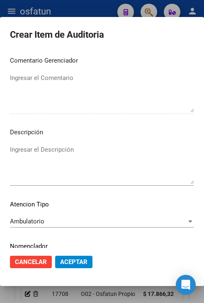
scroll to position [579, 0]
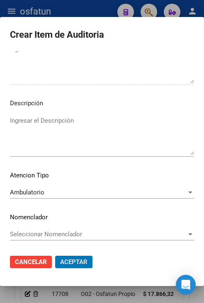
click at [55, 256] on button "Aceptar" at bounding box center [73, 262] width 37 height 12
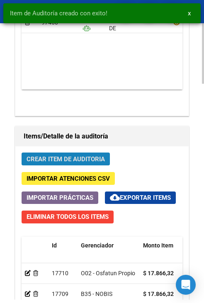
click at [75, 153] on button "Crear Item de Auditoria" at bounding box center [66, 159] width 88 height 13
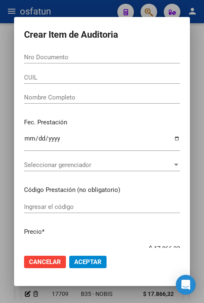
click at [76, 62] on div "Nro Documento" at bounding box center [102, 57] width 156 height 12
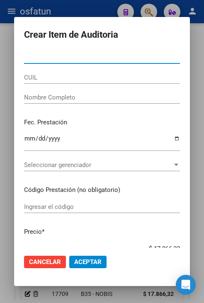
paste input "55153600"
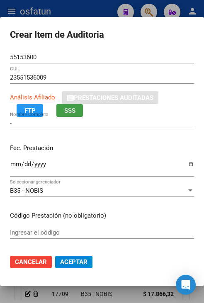
click at [66, 110] on span "SSS" at bounding box center [69, 110] width 11 height 7
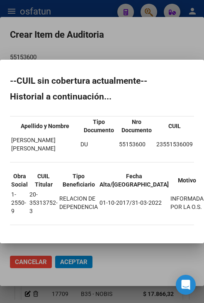
drag, startPoint x: 50, startPoint y: 150, endPoint x: 8, endPoint y: 142, distance: 42.1
click at [8, 142] on mat-dialog-content "--CUIL sin cobertura actualmente-- Historial a continuación... Apellido y Nombr…" at bounding box center [102, 152] width 204 height 164
copy div "Apellido y Nombre Tipo Documento Nro Documento CUIL PALACIO VICTOR BENJAMIN"
click at [71, 51] on div at bounding box center [102, 151] width 204 height 303
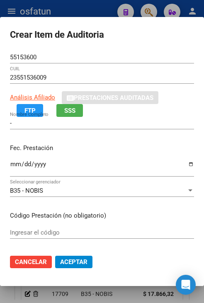
click at [56, 56] on input "55153600" at bounding box center [102, 56] width 184 height 7
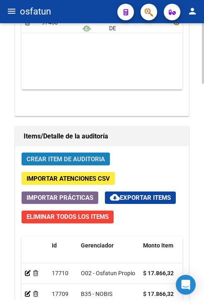
click at [63, 158] on span "Crear Item de Auditoria" at bounding box center [66, 158] width 78 height 7
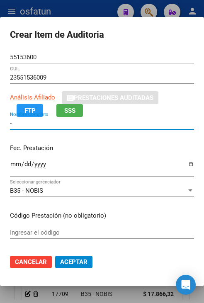
drag, startPoint x: 83, startPoint y: 121, endPoint x: -3, endPoint y: 90, distance: 91.1
click at [0, 90] on html "menu osfatun person Firma Express Inicio Calendario SSS Instructivos Contacto O…" at bounding box center [102, 151] width 204 height 303
paste input "Apellido y Nombre Tipo Documento Nro Documento CUIL PALACIO VICTOR BENJAMIN"
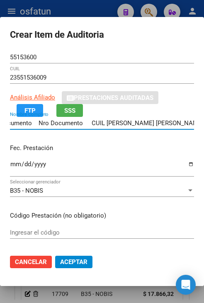
scroll to position [0, 0]
drag, startPoint x: 108, startPoint y: 122, endPoint x: -3, endPoint y: 96, distance: 114.2
click at [0, 96] on html "menu osfatun person Firma Express Inicio Calendario SSS Instructivos Contacto O…" at bounding box center [102, 151] width 204 height 303
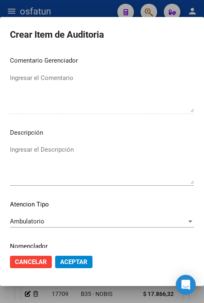
scroll to position [538, 0]
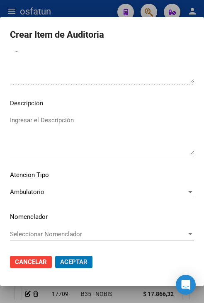
click at [55, 256] on button "Aceptar" at bounding box center [73, 262] width 37 height 12
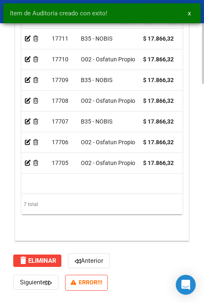
scroll to position [987, 0]
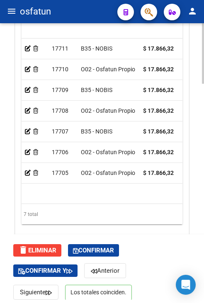
scroll to position [987, 0]
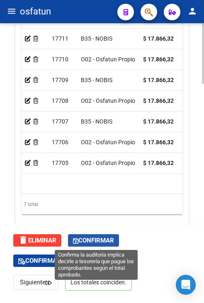
click at [109, 238] on span "Confirmar" at bounding box center [93, 240] width 41 height 7
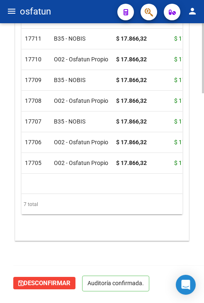
scroll to position [815, 0]
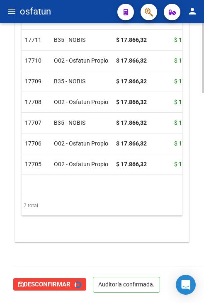
type input "202510"
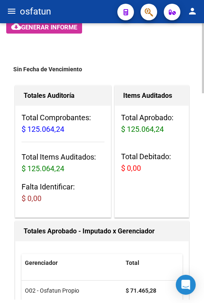
scroll to position [0, 0]
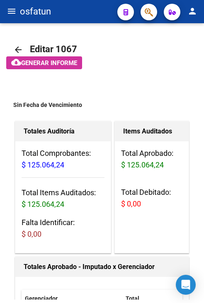
click at [9, 14] on mat-icon "menu" at bounding box center [12, 11] width 10 height 10
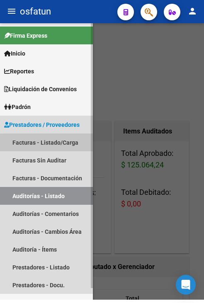
click at [60, 144] on link "Facturas - Listado/Carga" at bounding box center [46, 142] width 93 height 18
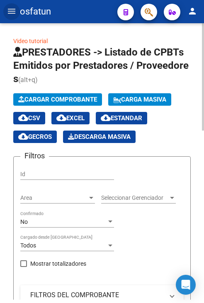
click at [66, 101] on span "Cargar Comprobante" at bounding box center [57, 99] width 79 height 7
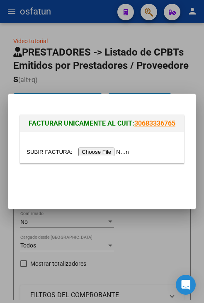
drag, startPoint x: 100, startPoint y: 165, endPoint x: 104, endPoint y: 154, distance: 11.8
click at [100, 165] on div "FACTURAR UNICAMENTE AL CUIT: 30683336765" at bounding box center [101, 140] width 167 height 55
click at [104, 150] on input "file" at bounding box center [79, 152] width 105 height 9
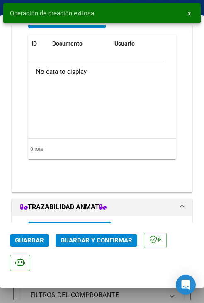
scroll to position [871, 0]
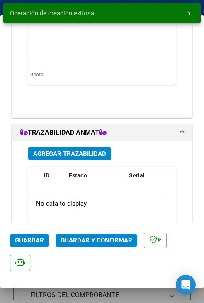
click at [92, 243] on span "Guardar y Confirmar" at bounding box center [97, 240] width 72 height 7
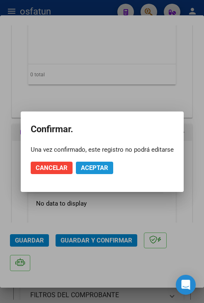
click at [94, 171] on span "Aceptar" at bounding box center [94, 167] width 27 height 7
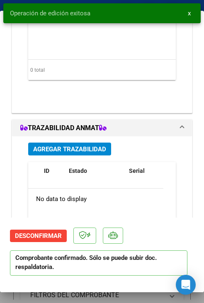
click at [193, 13] on button "x" at bounding box center [189, 13] width 16 height 15
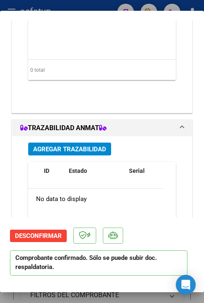
click at [97, 6] on div at bounding box center [102, 151] width 204 height 303
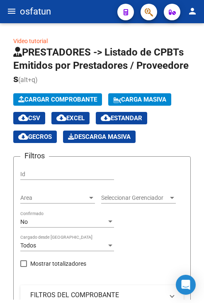
drag, startPoint x: 13, startPoint y: 11, endPoint x: 18, endPoint y: 18, distance: 8.9
click at [13, 11] on mat-icon "menu" at bounding box center [12, 11] width 10 height 10
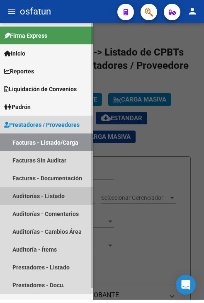
click at [65, 199] on link "Auditorías - Listado" at bounding box center [46, 196] width 93 height 18
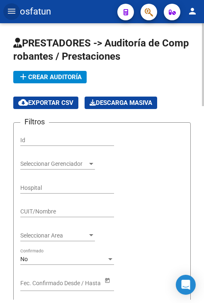
click at [34, 75] on span "add Crear Auditoría" at bounding box center [49, 76] width 63 height 7
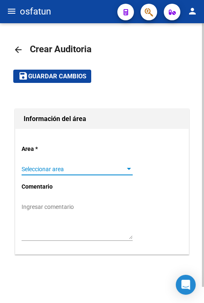
click at [85, 172] on span "Seleccionar area" at bounding box center [74, 169] width 104 height 7
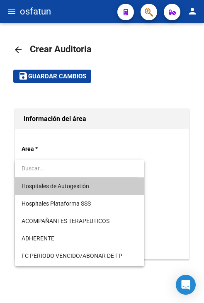
click at [85, 189] on span "Hospitales de Autogestión" at bounding box center [56, 186] width 68 height 7
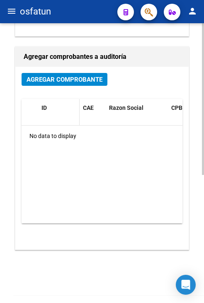
scroll to position [227, 0]
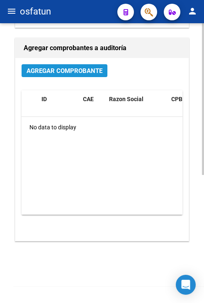
click at [70, 73] on span "Agregar Comprobante" at bounding box center [65, 70] width 76 height 7
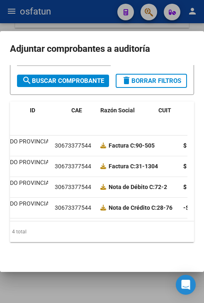
scroll to position [0, 0]
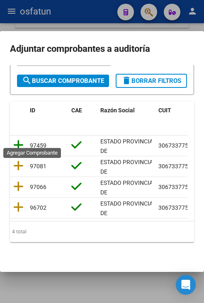
click at [16, 139] on icon at bounding box center [18, 145] width 10 height 12
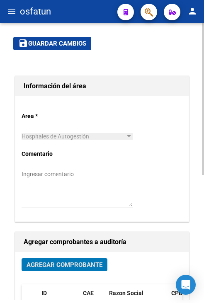
scroll to position [19, 0]
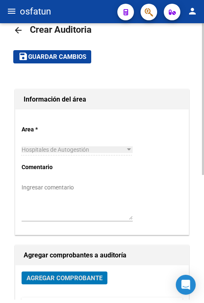
click at [61, 61] on button "save Guardar cambios" at bounding box center [52, 56] width 78 height 13
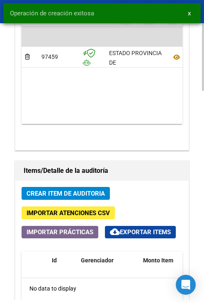
scroll to position [622, 0]
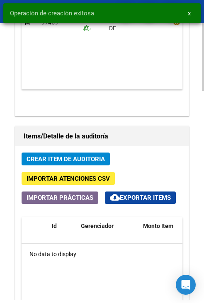
click at [70, 153] on button "Crear Item de Auditoria" at bounding box center [66, 159] width 88 height 13
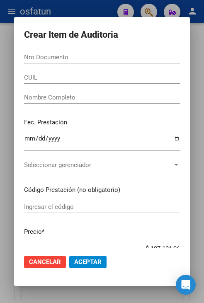
click at [139, 51] on div "Nro Documento" at bounding box center [102, 57] width 156 height 12
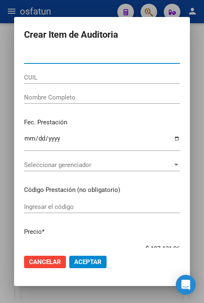
paste input "23707330"
type input "23707330"
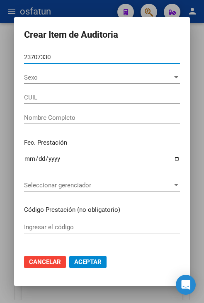
type input "23237073304"
type input "ALVAREZ CRISTINA ALEJANDRA"
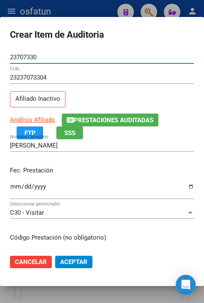
type input "23707330"
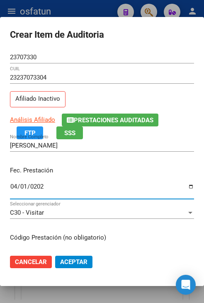
type input "2025-04-01"
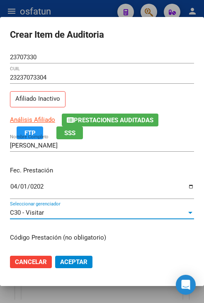
scroll to position [105, 0]
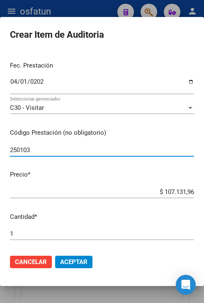
type input "250103"
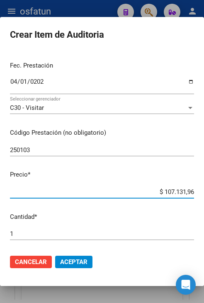
type input "$ 0,06"
type input "$ 0,61"
type input "$ 6,14"
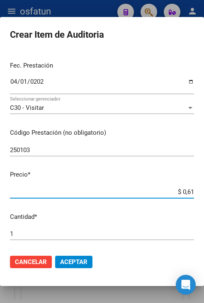
type input "$ 6,14"
type input "$ 61,41"
type input "$ 614,15"
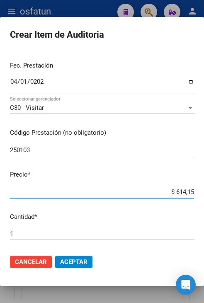
type input "$ 6.141,55"
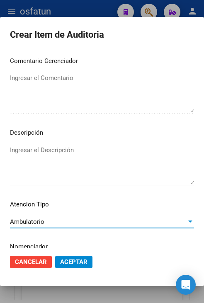
scroll to position [560, 0]
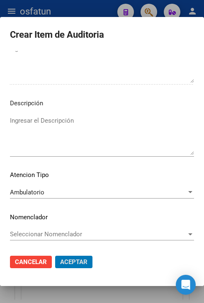
click at [55, 256] on button "Aceptar" at bounding box center [73, 262] width 37 height 12
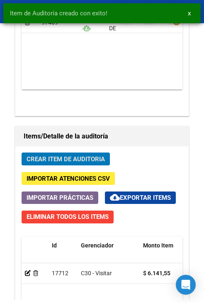
scroll to position [735, 0]
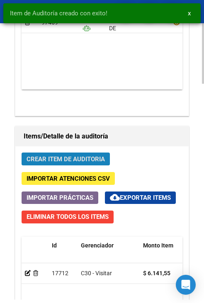
click at [95, 156] on span "Crear Item de Auditoria" at bounding box center [66, 158] width 78 height 7
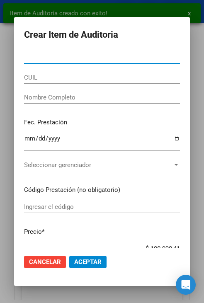
paste input "23707330"
type input "23707330"
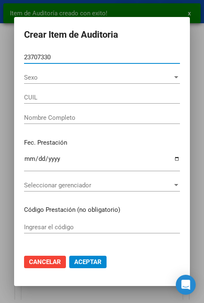
type input "23237073304"
type input "ALVAREZ CRISTINA ALEJANDRA"
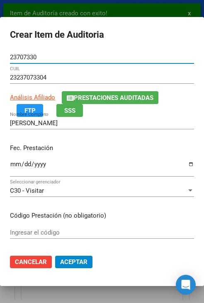
type input "23707330"
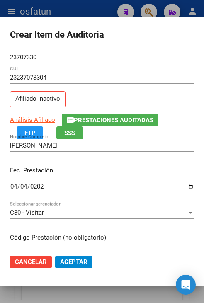
type input "2025-04-04"
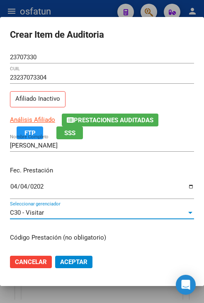
scroll to position [105, 0]
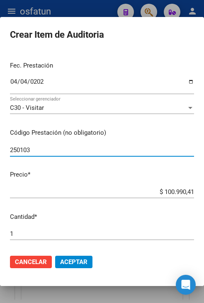
type input "250103"
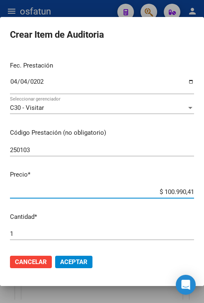
type input "$ 0,06"
type input "$ 0,64"
type input "$ 6,41"
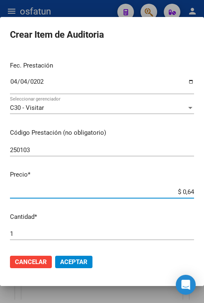
type input "$ 6,41"
type input "$ 0,64"
type input "$ 0,06"
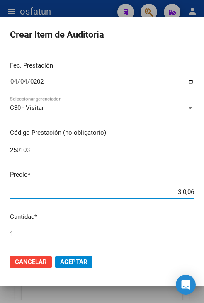
type input "$ 0,61"
type input "$ 6,14"
type input "$ 61,41"
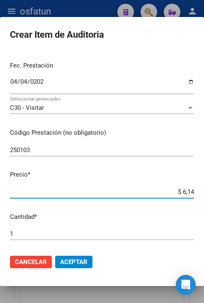
type input "$ 61,41"
type input "$ 614,15"
type input "$ 6.141,55"
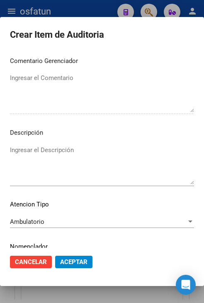
scroll to position [560, 0]
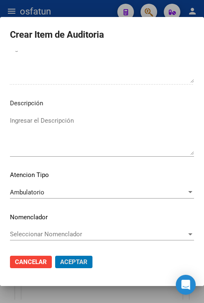
click at [55, 256] on button "Aceptar" at bounding box center [73, 262] width 37 height 12
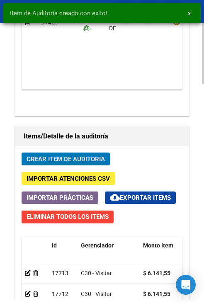
click at [100, 158] on span "Crear Item de Auditoria" at bounding box center [66, 158] width 78 height 7
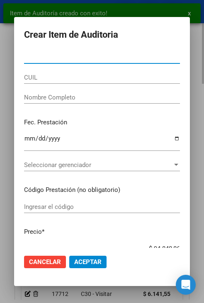
paste input "23707330"
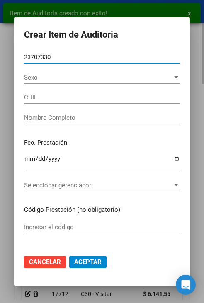
type input "23707330"
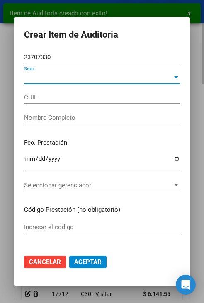
type input "23237073304"
type input "ALVAREZ CRISTINA ALEJANDRA"
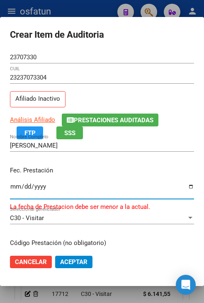
type input "2025-04-07"
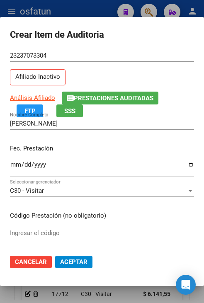
scroll to position [41, 0]
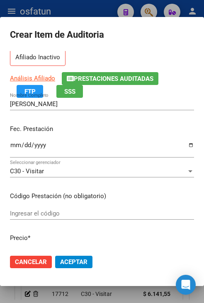
click at [96, 214] on input "Ingresar el código" at bounding box center [102, 213] width 184 height 7
click at [69, 205] on mat-dialog-content "23707330 Nro Documento 23237073304 CUIL Afiliado Inactivo Análisis Afiliado Pre…" at bounding box center [102, 149] width 204 height 197
click at [66, 210] on input "Ingresar el código" at bounding box center [102, 213] width 184 height 7
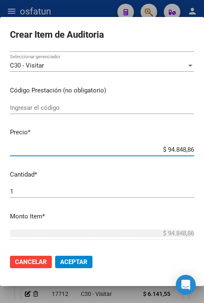
type input "$ 0,01"
type input "$ 0,14"
type input "$ 1,45"
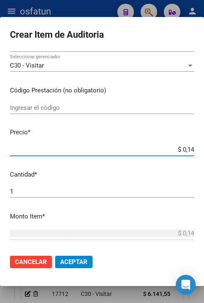
type input "$ 1,45"
type input "$ 14,56"
type input "$ 145,63"
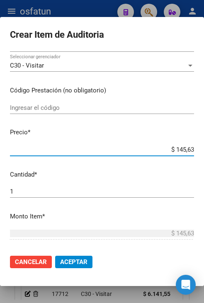
type input "$ 1.456,38"
type input "$ 14.563,84"
click at [133, 108] on input "Ingresar el código" at bounding box center [102, 107] width 184 height 7
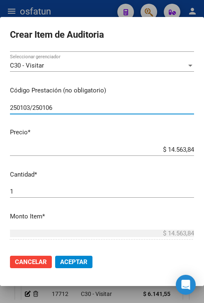
type input "250103/250106"
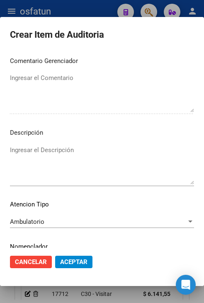
scroll to position [560, 0]
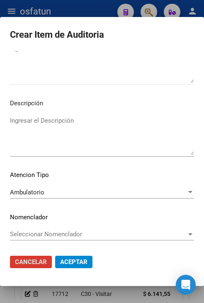
click at [73, 260] on span "Aceptar" at bounding box center [73, 261] width 27 height 7
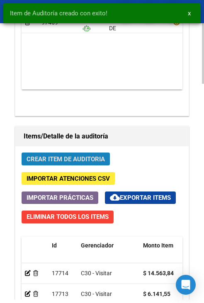
click at [82, 162] on button "Crear Item de Auditoria" at bounding box center [66, 159] width 88 height 13
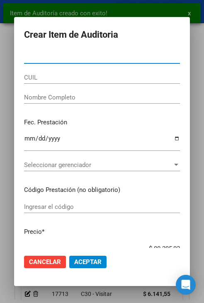
paste input "23707330"
type input "23707330"
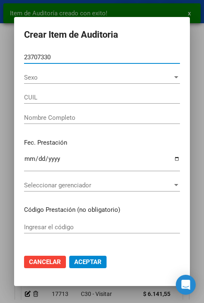
type input "23237073304"
type input "ALVAREZ CRISTINA ALEJANDRA"
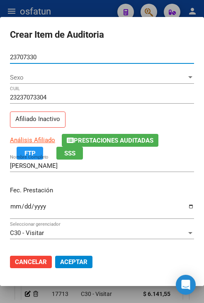
type input "23707330"
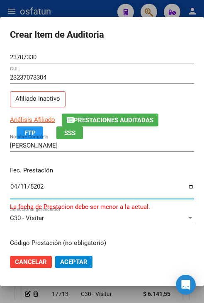
type input "2025-04-11"
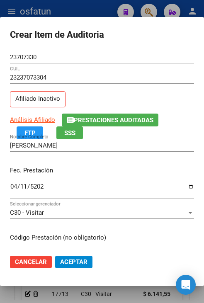
scroll to position [105, 0]
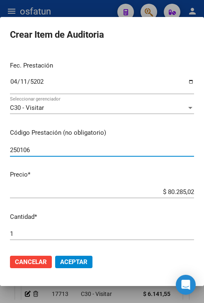
type input "250106"
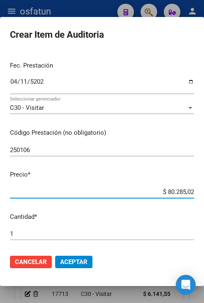
type input "$ 0,08"
type input "$ 0,84"
type input "$ 8,42"
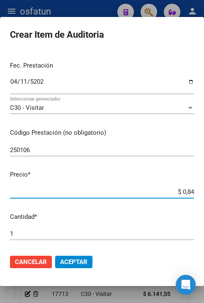
type input "$ 8,42"
type input "$ 84,22"
type input "$ 842,22"
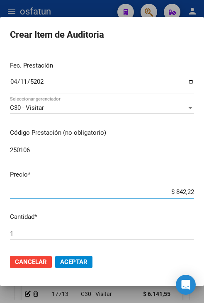
type input "$ 8.422,29"
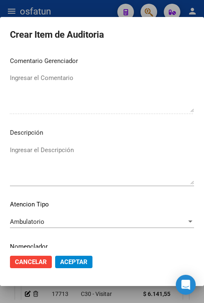
scroll to position [560, 0]
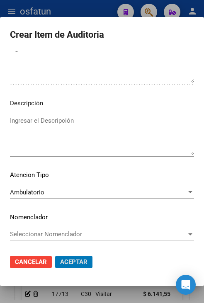
click at [55, 256] on button "Aceptar" at bounding box center [73, 262] width 37 height 12
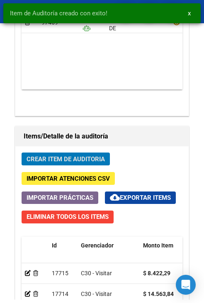
click at [83, 162] on button "Crear Item de Auditoria" at bounding box center [66, 159] width 88 height 13
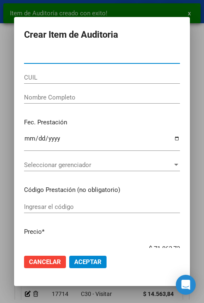
paste input "23707330"
type input "23707330"
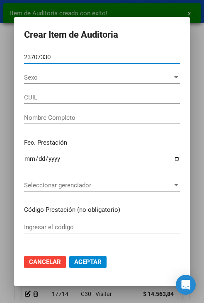
type input "23237073304"
type input "ALVAREZ CRISTINA ALEJANDRA"
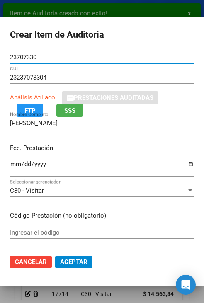
type input "23707330"
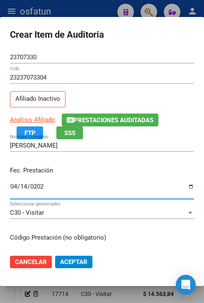
type input "2025-04-14"
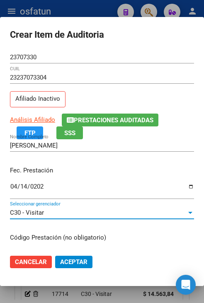
scroll to position [105, 0]
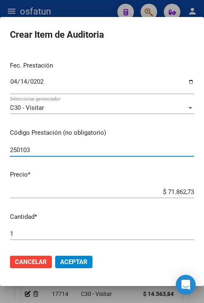
type input "250103"
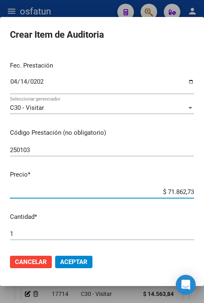
type input "$ 0,06"
type input "$ 0,61"
type input "$ 6,14"
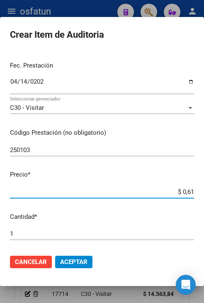
type input "$ 6,14"
type input "$ 61,41"
type input "$ 614,15"
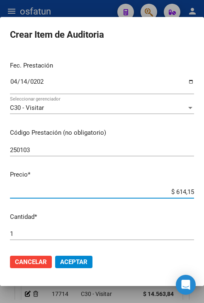
type input "$ 6.141,55"
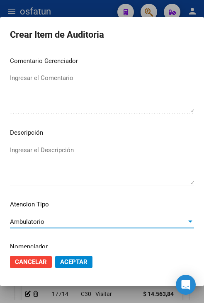
scroll to position [560, 0]
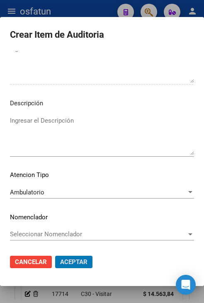
click at [55, 256] on button "Aceptar" at bounding box center [73, 262] width 37 height 12
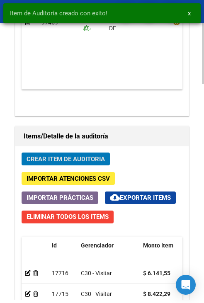
click at [86, 162] on span "Crear Item de Auditoria" at bounding box center [66, 158] width 78 height 7
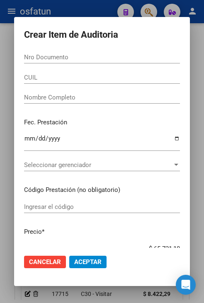
click at [78, 56] on input "Nro Documento" at bounding box center [102, 56] width 156 height 7
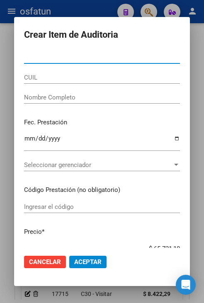
paste input "23947079"
type input "23947079"
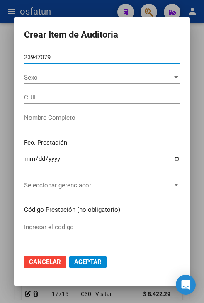
type input "27239470799"
type input "FLORES DANIELA SUSANA"
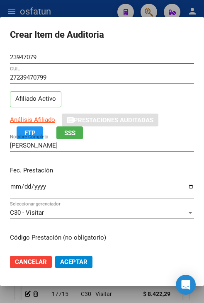
type input "23947079"
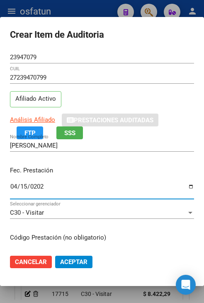
type input "2025-04-15"
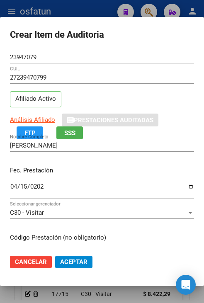
scroll to position [105, 0]
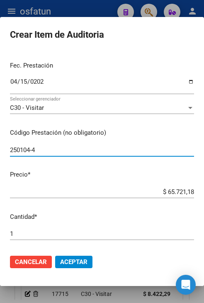
type input "250104-4"
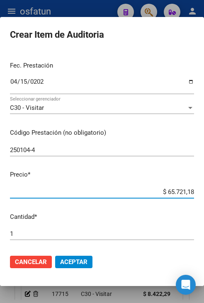
type input "$ 0,01"
type input "$ 0,17"
type input "$ 1,74"
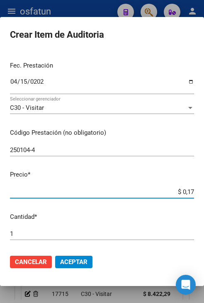
type input "$ 1,74"
type input "$ 17,43"
type input "$ 174,30"
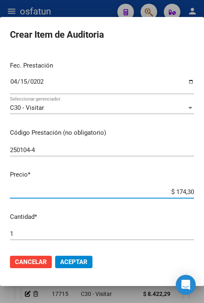
type input "$ 1.743,02"
type input "$ 17.430,21"
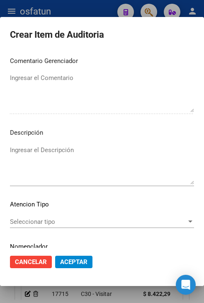
scroll to position [560, 0]
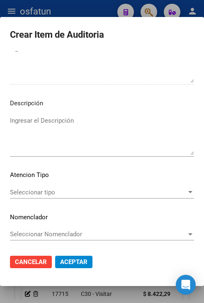
click at [101, 197] on div "Seleccionar tipo Seleccionar tipo" at bounding box center [102, 192] width 184 height 12
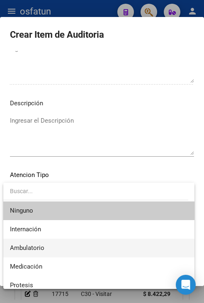
click at [118, 243] on span "Ambulatorio" at bounding box center [99, 248] width 178 height 19
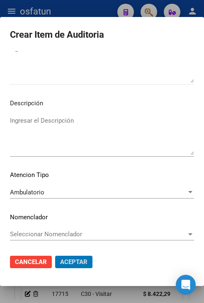
click at [55, 256] on button "Aceptar" at bounding box center [73, 262] width 37 height 12
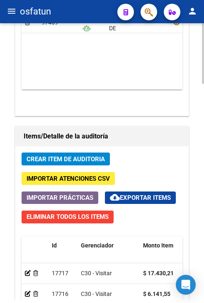
click at [100, 155] on span "Crear Item de Auditoria" at bounding box center [66, 158] width 78 height 7
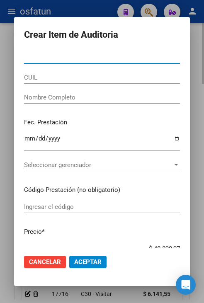
paste input "23707330"
type input "23707330"
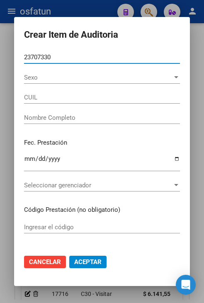
type input "23237073304"
type input "ALVAREZ CRISTINA ALEJANDRA"
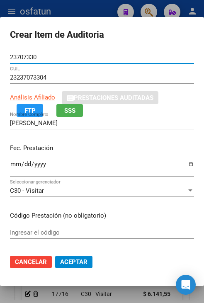
type input "23707330"
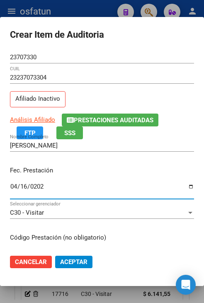
type input "2025-04-16"
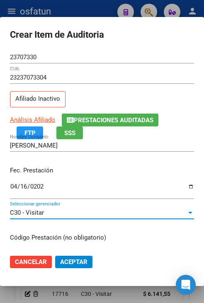
scroll to position [105, 0]
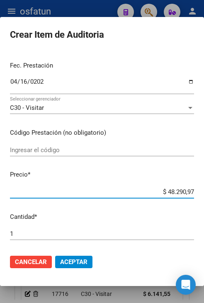
type input "$ 0,06"
type input "$ 0,66"
type input "$ 6,61"
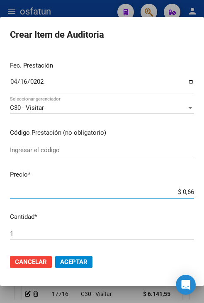
type input "$ 6,61"
type input "$ 66,14"
type input "$ 661,41"
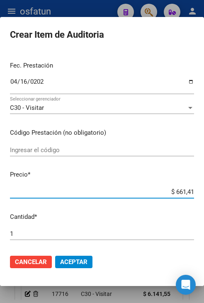
type input "$ 6.614,15"
type input "$ 66.141,55"
type input "$ 6.614,15"
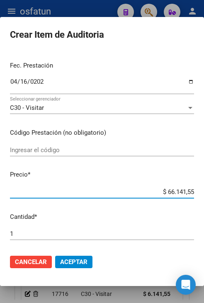
type input "$ 6.614,15"
type input "$ 661,41"
type input "$ 66,14"
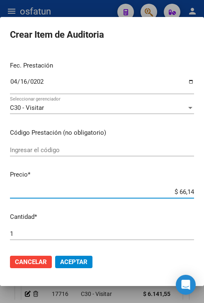
type input "$ 6,61"
type input "$ 0,66"
type input "$ 0,06"
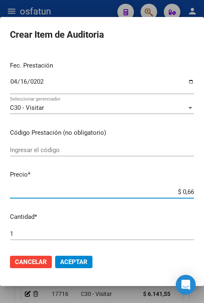
type input "$ 0,06"
type input "$ 0,61"
type input "$ 6,14"
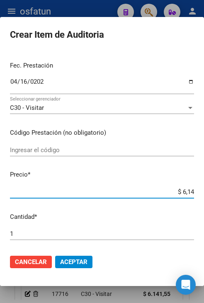
type input "$ 61,41"
type input "$ 614,16"
type input "$ 61,41"
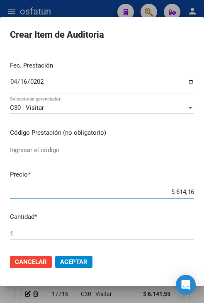
type input "$ 61,41"
type input "$ 614,15"
type input "$ 6.141,55"
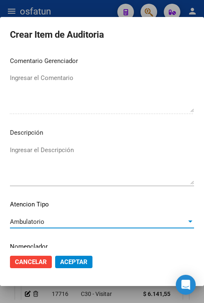
scroll to position [560, 0]
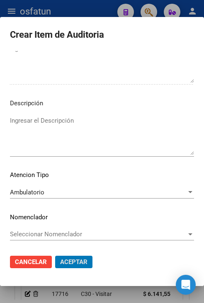
click at [55, 256] on button "Aceptar" at bounding box center [73, 262] width 37 height 12
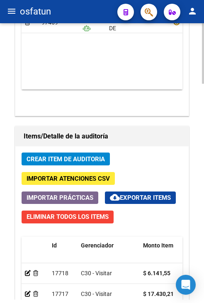
click at [101, 159] on span "Crear Item de Auditoria" at bounding box center [66, 158] width 78 height 7
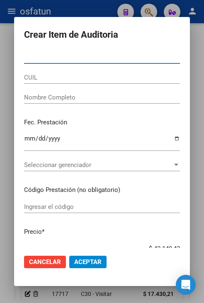
paste input "40938277"
type input "40938277"
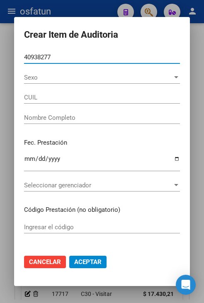
type input "20409382771"
type input "LUCERO FUNES MATIAS DANIEL"
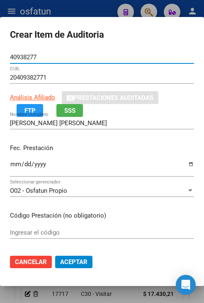
type input "40938277"
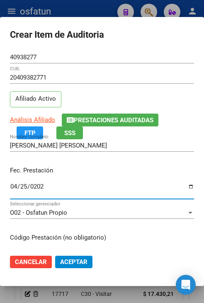
type input "2025-04-25"
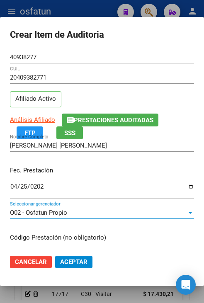
scroll to position [105, 0]
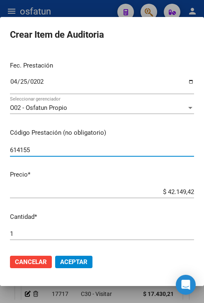
type input "614155"
drag, startPoint x: 95, startPoint y: 151, endPoint x: -3, endPoint y: 131, distance: 99.8
click at [0, 131] on html "menu osfatun person Firma Express Inicio Calendario SSS Instructivos Contacto O…" at bounding box center [102, 151] width 204 height 303
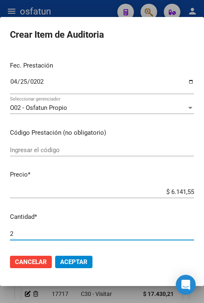
click at [55, 256] on button "Aceptar" at bounding box center [73, 262] width 37 height 12
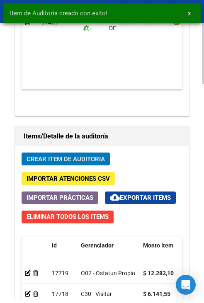
click at [75, 157] on span "Crear Item de Auditoria" at bounding box center [66, 158] width 78 height 7
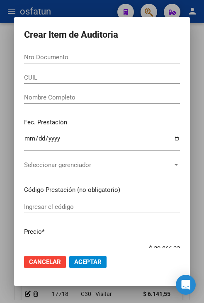
drag, startPoint x: 68, startPoint y: 38, endPoint x: 77, endPoint y: 51, distance: 16.1
click at [68, 39] on h2 "Crear Item de Auditoria" at bounding box center [102, 35] width 156 height 16
click at [79, 54] on input "Nro Documento" at bounding box center [102, 56] width 156 height 7
paste input "54161584"
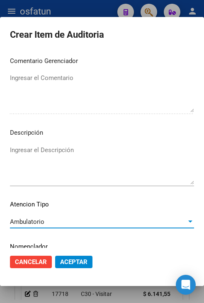
scroll to position [560, 0]
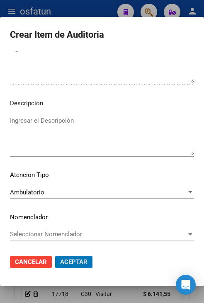
click at [55, 256] on button "Aceptar" at bounding box center [73, 262] width 37 height 12
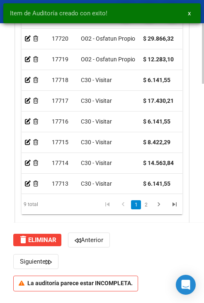
scroll to position [30, 0]
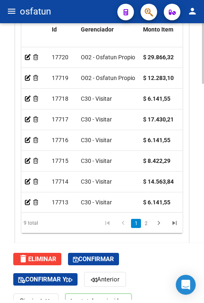
scroll to position [987, 0]
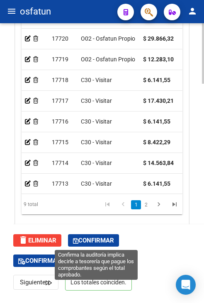
click at [106, 240] on span "Confirmar" at bounding box center [93, 240] width 41 height 7
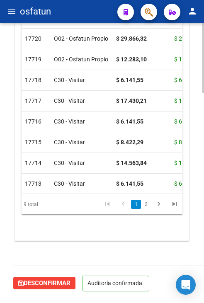
scroll to position [815, 0]
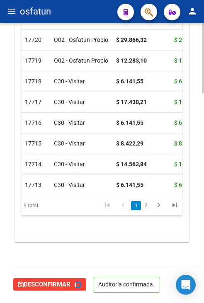
type input "202510"
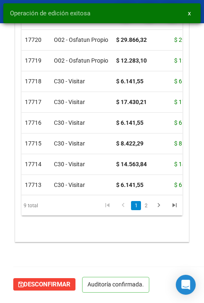
click at [192, 19] on button "x" at bounding box center [189, 13] width 16 height 15
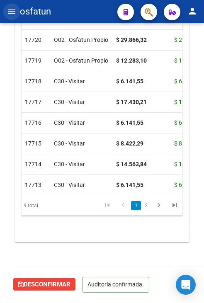
click at [7, 13] on mat-icon "menu" at bounding box center [12, 11] width 10 height 10
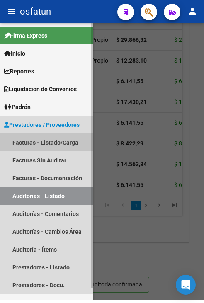
click at [54, 144] on link "Facturas - Listado/Carga" at bounding box center [46, 142] width 93 height 18
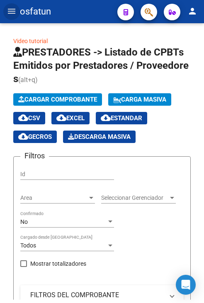
click at [15, 15] on mat-icon "menu" at bounding box center [12, 11] width 10 height 10
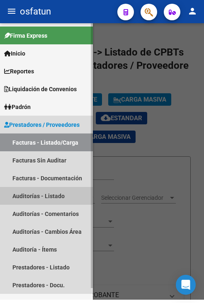
click at [54, 197] on link "Auditorías - Listado" at bounding box center [46, 196] width 93 height 18
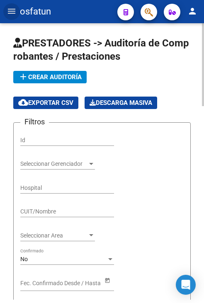
click at [57, 79] on span "add Crear Auditoría" at bounding box center [49, 76] width 63 height 7
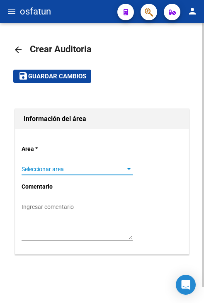
click at [61, 171] on span "Seleccionar area" at bounding box center [74, 169] width 104 height 7
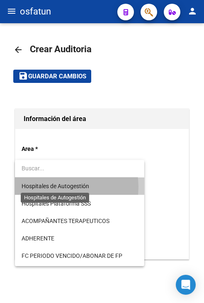
click at [62, 187] on span "Hospitales de Autogestión" at bounding box center [56, 186] width 68 height 7
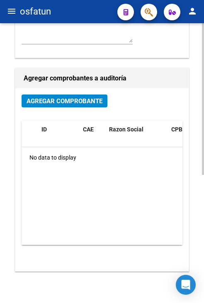
scroll to position [207, 0]
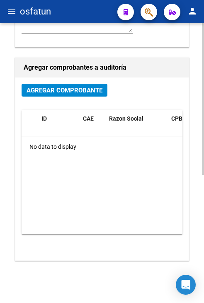
click at [68, 93] on span "Agregar Comprobante" at bounding box center [65, 90] width 76 height 7
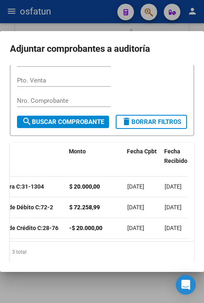
scroll to position [61, 0]
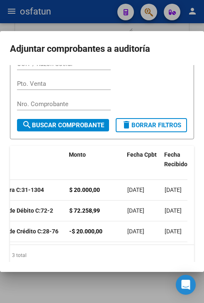
click at [8, 15] on div at bounding box center [102, 151] width 204 height 303
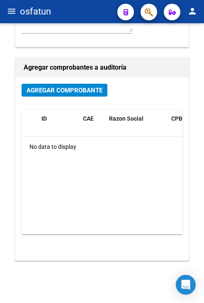
click at [11, 15] on mat-icon "menu" at bounding box center [12, 11] width 10 height 10
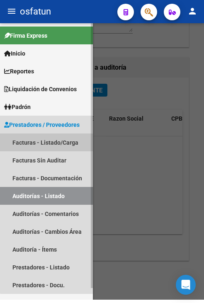
click at [48, 141] on link "Facturas - Listado/Carga" at bounding box center [46, 142] width 93 height 18
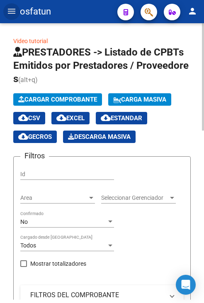
click at [58, 101] on span "Cargar Comprobante" at bounding box center [57, 99] width 79 height 7
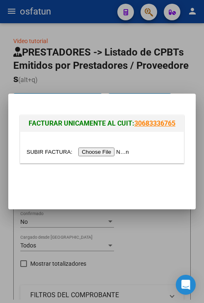
click at [99, 153] on input "file" at bounding box center [79, 152] width 105 height 9
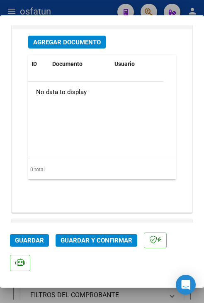
scroll to position [788, 0]
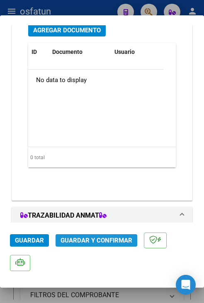
click at [71, 239] on span "Guardar y Confirmar" at bounding box center [97, 240] width 72 height 7
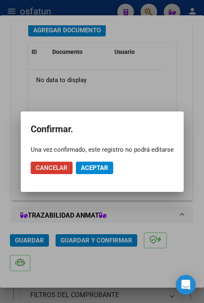
click at [92, 179] on mat-dialog-actions "Cancelar Aceptar" at bounding box center [102, 168] width 143 height 28
click at [97, 169] on span "Aceptar" at bounding box center [94, 167] width 27 height 7
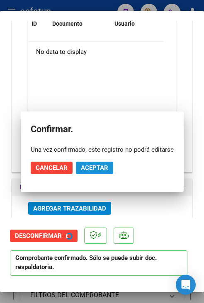
scroll to position [764, 0]
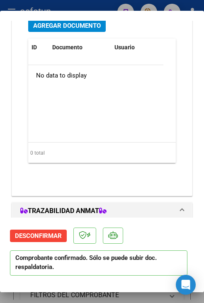
click at [109, 3] on div at bounding box center [102, 151] width 204 height 303
type input "$ 0,00"
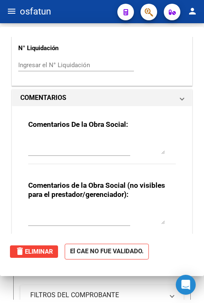
scroll to position [865, 0]
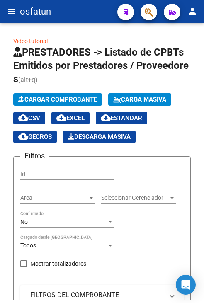
click at [20, 12] on mat-toolbar "menu osfatun person" at bounding box center [102, 11] width 204 height 23
click at [16, 15] on mat-icon "menu" at bounding box center [12, 11] width 10 height 10
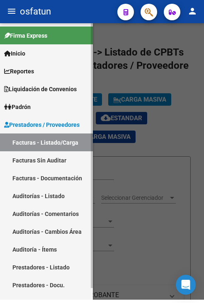
click at [52, 195] on link "Auditorías - Listado" at bounding box center [46, 196] width 93 height 18
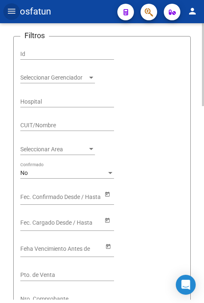
scroll to position [41, 0]
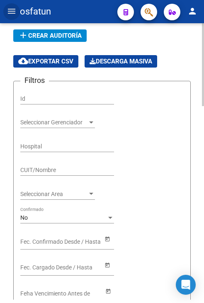
click at [48, 39] on span "add Crear Auditoría" at bounding box center [49, 35] width 63 height 7
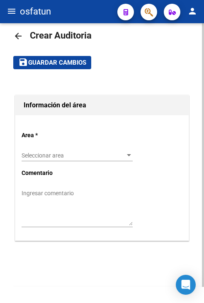
scroll to position [13, 0]
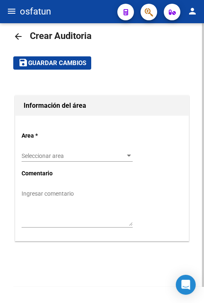
click at [76, 155] on span "Seleccionar area" at bounding box center [74, 156] width 104 height 7
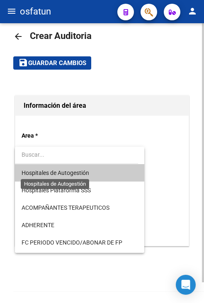
click at [77, 171] on span "Hospitales de Autogestión" at bounding box center [56, 173] width 68 height 7
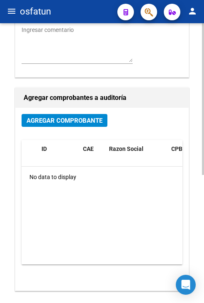
scroll to position [179, 0]
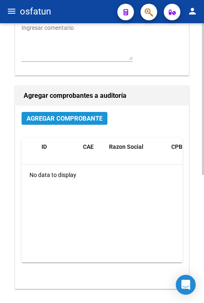
click at [74, 121] on span "Agregar Comprobante" at bounding box center [65, 118] width 76 height 7
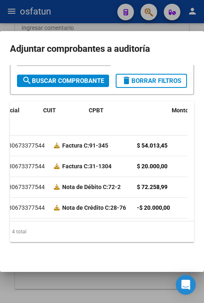
scroll to position [0, 0]
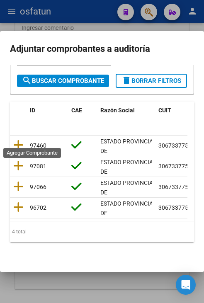
click at [18, 142] on icon at bounding box center [18, 145] width 10 height 12
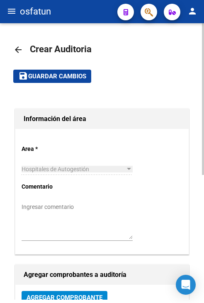
click at [69, 83] on mat-toolbar-row "save Guardar cambios" at bounding box center [101, 76] width 177 height 27
click at [66, 75] on span "Guardar cambios" at bounding box center [57, 76] width 58 height 7
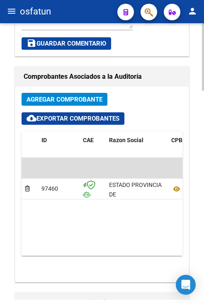
scroll to position [622, 0]
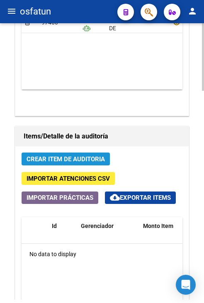
click at [63, 161] on span "Crear Item de Auditoria" at bounding box center [66, 158] width 78 height 7
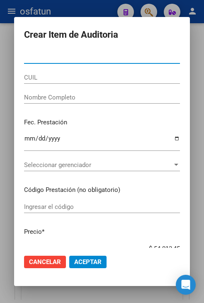
paste input "53572493"
type input "53572493"
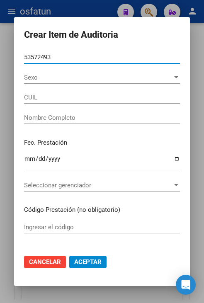
type input "20535724939"
type input "PONCE BENJAMIN"
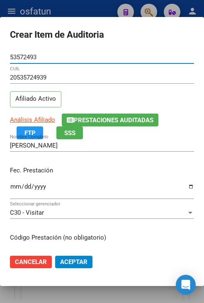
type input "53572493"
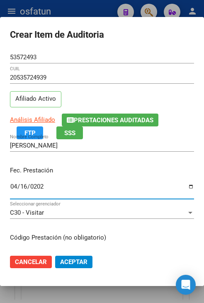
type input "2025-04-16"
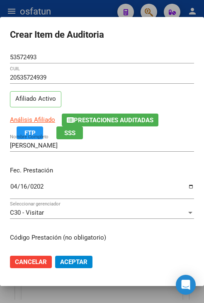
scroll to position [105, 0]
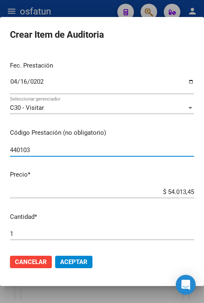
type input "440103"
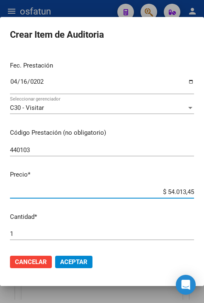
type input "$ 0,07"
type input "$ 0,73"
type input "$ 7,34"
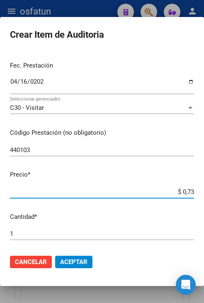
type input "$ 7,34"
type input "$ 73,44"
type input "$ 734,45"
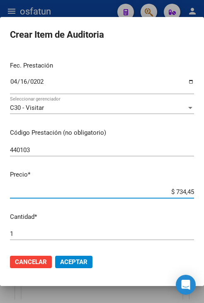
type input "$ 7.344,53"
drag, startPoint x: 184, startPoint y: 192, endPoint x: 201, endPoint y: 189, distance: 17.2
click at [201, 189] on mat-dialog-content "53572493 Nro Documento 20535724939 CUIL Afiliado Activo Análisis Afiliado Prest…" at bounding box center [102, 149] width 204 height 197
type input "$ 7.344,59"
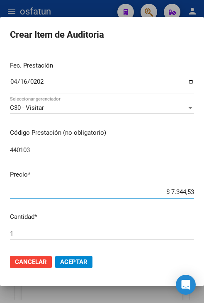
type input "$ 7.344,59"
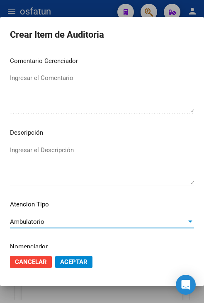
scroll to position [560, 0]
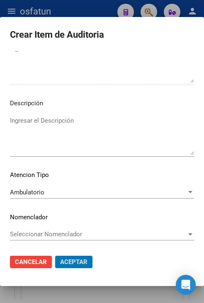
click at [55, 256] on button "Aceptar" at bounding box center [73, 262] width 37 height 12
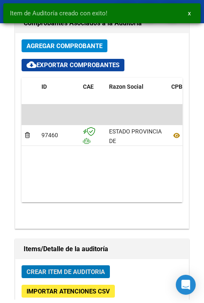
scroll to position [735, 0]
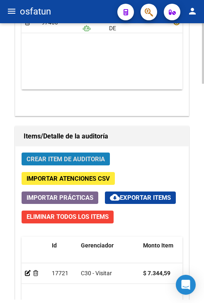
click at [83, 162] on span "Crear Item de Auditoria" at bounding box center [66, 158] width 78 height 7
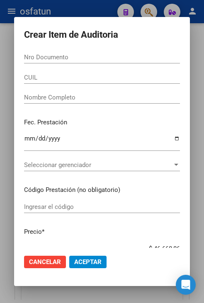
paste input "53572493"
type input "53572493"
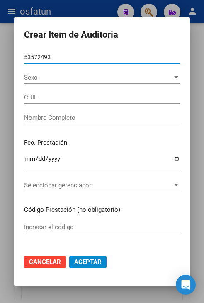
type input "20535724939"
type input "PONCE BENJAMIN"
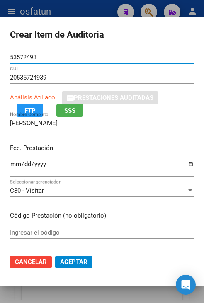
type input "53572493"
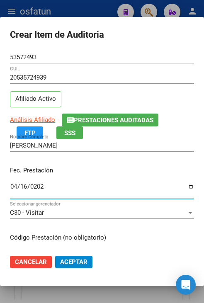
type input "2025-04-16"
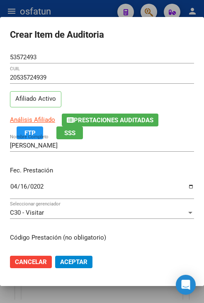
scroll to position [105, 0]
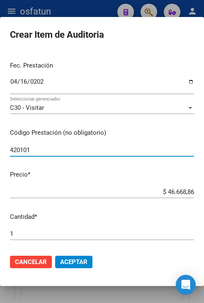
type input "420101"
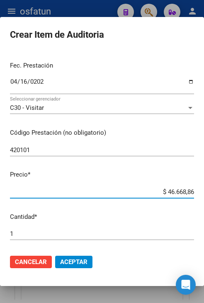
type input "$ 0,01"
type input "$ 0,17"
type input "$ 1,78"
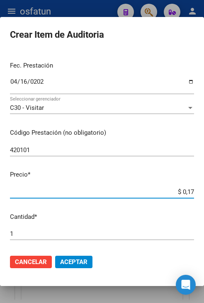
type input "$ 1,78"
type input "$ 17,86"
type input "$ 178,66"
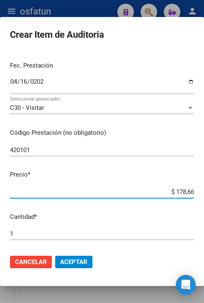
type input "$ 1.786,62"
type input "$ 178,66"
type input "$ 1.786,63"
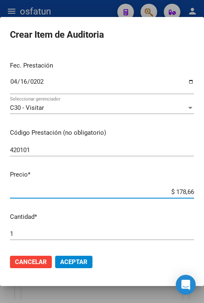
type input "$ 1.786,63"
type input "$ 17.866,32"
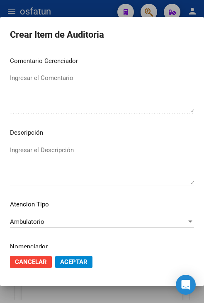
scroll to position [560, 0]
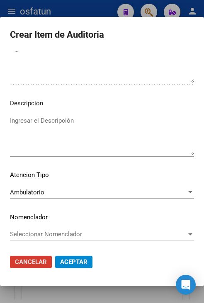
click at [89, 268] on mat-dialog-actions "Cancelar Aceptar" at bounding box center [102, 262] width 184 height 28
click at [87, 265] on span "Aceptar" at bounding box center [73, 261] width 27 height 7
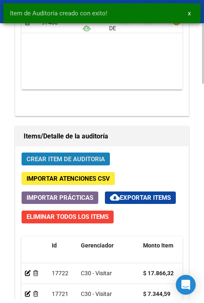
click at [83, 162] on button "Crear Item de Auditoria" at bounding box center [66, 159] width 88 height 13
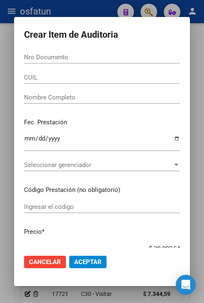
click at [104, 51] on div "Nro Documento" at bounding box center [102, 57] width 156 height 12
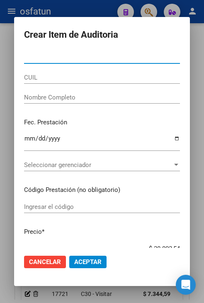
paste input "48354487"
type input "48354487"
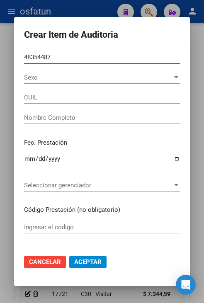
type input "20483544872"
type input "MAGNIEN PERKMAN TADEO"
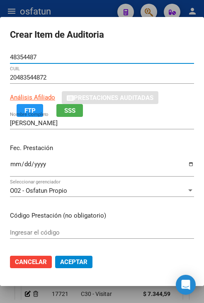
type input "48354487"
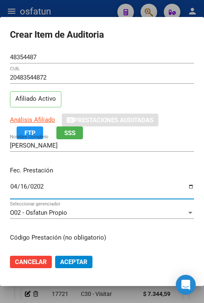
type input "2025-04-16"
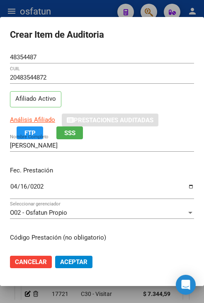
scroll to position [105, 0]
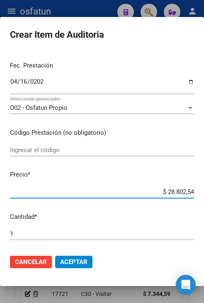
type input "$ 0,01"
type input "$ 0,17"
type input "$ 1,78"
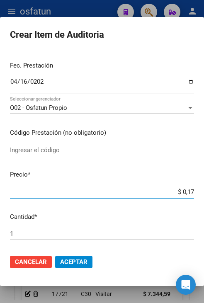
type input "$ 1,78"
type input "$ 17,86"
type input "$ 178,66"
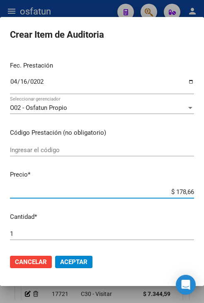
type input "$ 1.786,63"
type input "$ 17.866,32"
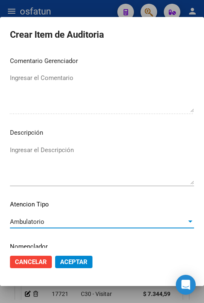
scroll to position [560, 0]
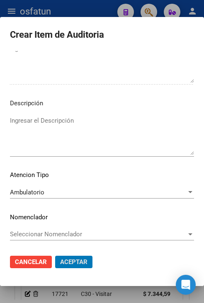
click at [55, 256] on button "Aceptar" at bounding box center [73, 262] width 37 height 12
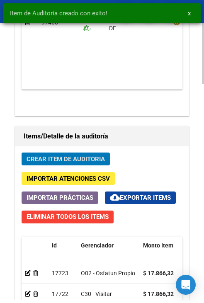
click at [86, 158] on span "Crear Item de Auditoria" at bounding box center [66, 158] width 78 height 7
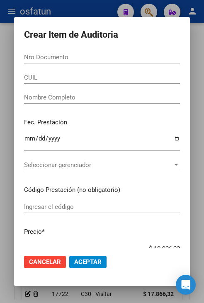
click at [55, 63] on div "Nro Documento" at bounding box center [102, 57] width 156 height 12
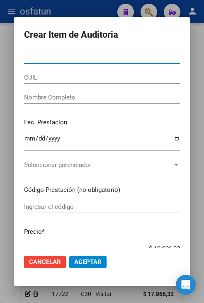
paste input "53572493"
type input "53572493"
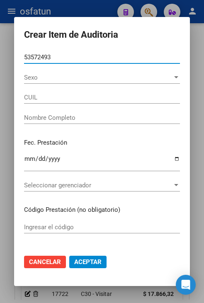
type input "20535724939"
type input "PONCE BENJAMIN"
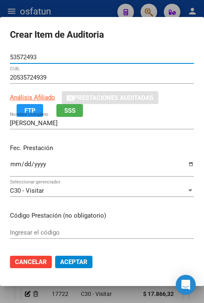
type input "53572493"
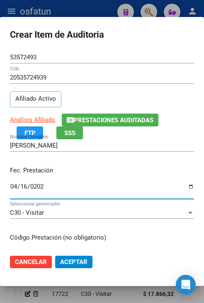
type input "2025-04-16"
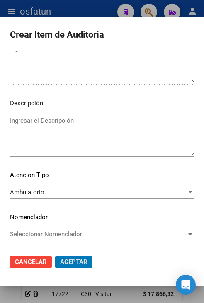
click at [55, 256] on button "Aceptar" at bounding box center [73, 262] width 37 height 12
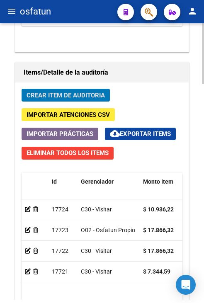
scroll to position [987, 0]
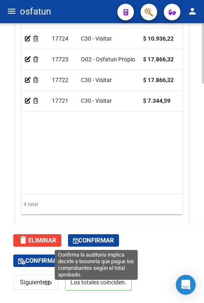
click at [108, 238] on span "Confirmar" at bounding box center [93, 240] width 41 height 7
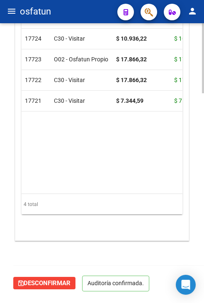
scroll to position [815, 0]
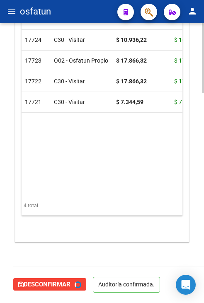
type input "202510"
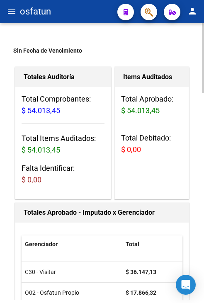
scroll to position [0, 0]
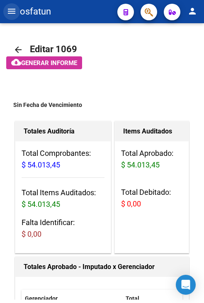
click at [15, 15] on mat-icon "menu" at bounding box center [12, 11] width 10 height 10
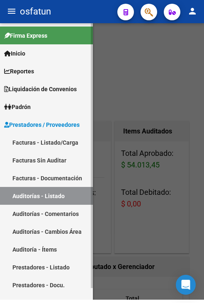
click at [50, 145] on link "Facturas - Listado/Carga" at bounding box center [46, 142] width 93 height 18
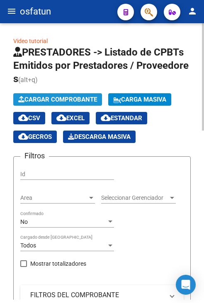
click at [53, 100] on span "Cargar Comprobante" at bounding box center [57, 99] width 79 height 7
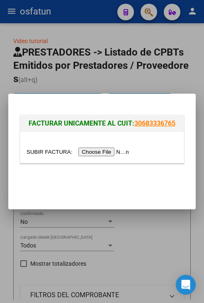
click at [92, 148] on input "file" at bounding box center [79, 152] width 105 height 9
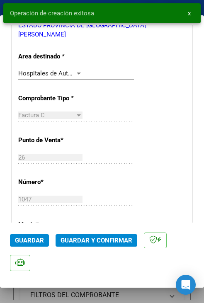
scroll to position [207, 0]
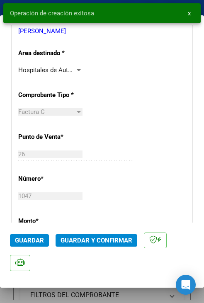
click at [105, 238] on span "Guardar y Confirmar" at bounding box center [97, 240] width 72 height 7
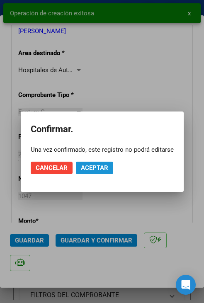
click at [100, 167] on span "Aceptar" at bounding box center [94, 167] width 27 height 7
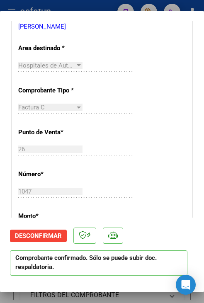
click at [95, 6] on div at bounding box center [102, 151] width 204 height 303
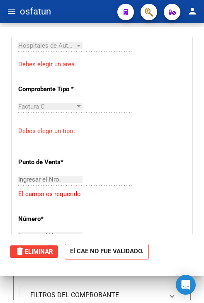
scroll to position [0, 0]
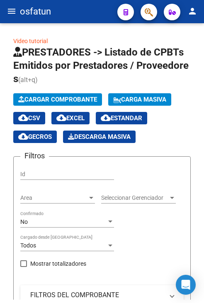
click at [17, 16] on button "menu" at bounding box center [11, 11] width 17 height 17
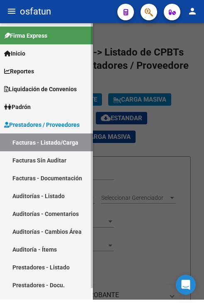
click at [41, 204] on link "Auditorías - Listado" at bounding box center [46, 196] width 93 height 18
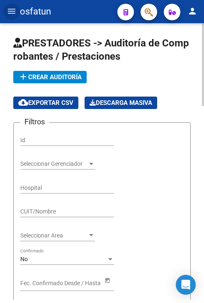
click at [75, 82] on button "add Crear Auditoría" at bounding box center [49, 77] width 73 height 12
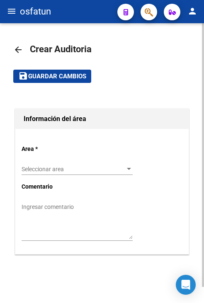
click at [73, 161] on div "Seleccionar area Seleccionar area" at bounding box center [77, 166] width 111 height 17
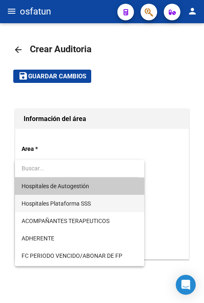
click at [73, 195] on span "Hospitales Plataforma SSS" at bounding box center [80, 203] width 116 height 17
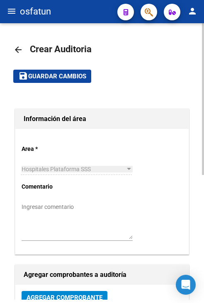
click at [76, 179] on div "Hospitales Plataforma SSS Seleccionar area" at bounding box center [77, 170] width 111 height 24
click at [80, 172] on div "Hospitales Plataforma SSS Seleccionar area" at bounding box center [77, 166] width 111 height 17
click at [18, 45] on mat-icon "arrow_back" at bounding box center [18, 50] width 10 height 10
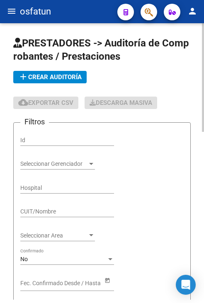
click at [29, 74] on span "add Crear Auditoría" at bounding box center [49, 76] width 63 height 7
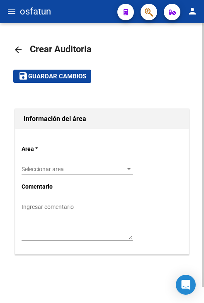
click at [68, 168] on span "Seleccionar area" at bounding box center [74, 169] width 104 height 7
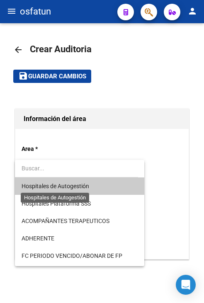
click at [71, 186] on span "Hospitales de Autogestión" at bounding box center [56, 186] width 68 height 7
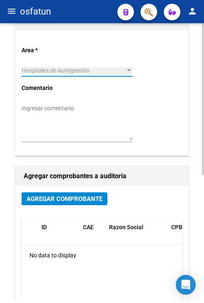
scroll to position [124, 0]
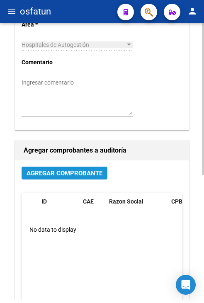
click at [78, 179] on button "Agregar Comprobante" at bounding box center [65, 173] width 86 height 13
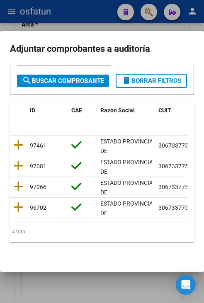
scroll to position [117, 0]
click at [14, 152] on div at bounding box center [18, 145] width 10 height 13
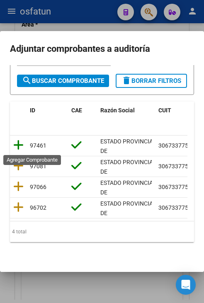
click at [19, 150] on icon at bounding box center [18, 145] width 10 height 12
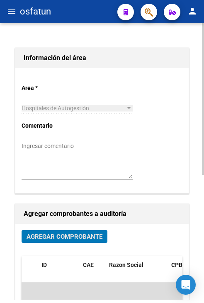
scroll to position [0, 0]
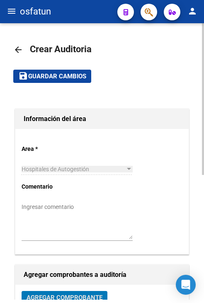
click at [57, 66] on mat-toolbar-row "save Guardar cambios" at bounding box center [101, 76] width 177 height 27
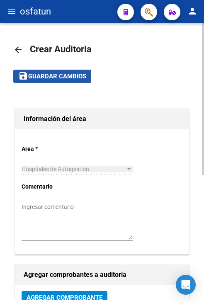
click at [51, 76] on span "Guardar cambios" at bounding box center [57, 76] width 58 height 7
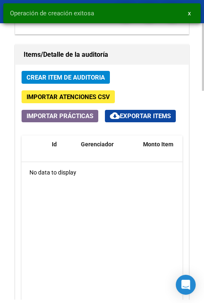
scroll to position [705, 0]
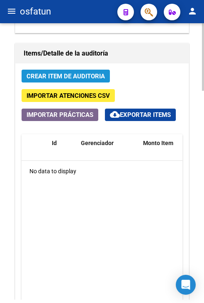
click at [94, 80] on button "Crear Item de Auditoria" at bounding box center [66, 76] width 88 height 13
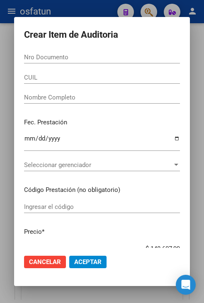
click at [149, 58] on input "Nro Documento" at bounding box center [102, 56] width 156 height 7
paste input "39092873"
type input "39092873"
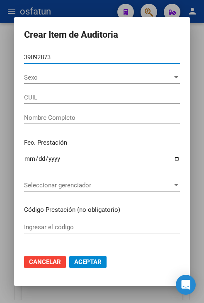
type input "23390928734"
type input "AHUMADA OLGA VIVIANA"
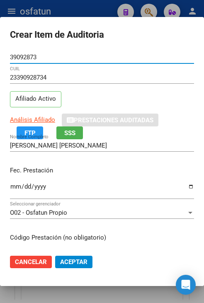
type input "39092873"
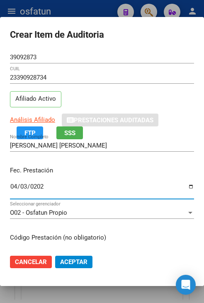
type input "2025-04-03"
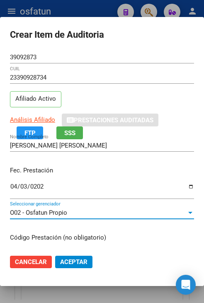
scroll to position [105, 0]
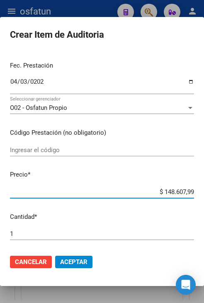
type input "$ 0,01"
type input "$ 0,17"
type input "$ 1,78"
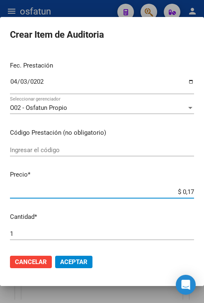
type input "$ 1,78"
type input "$ 17,86"
type input "$ 178,66"
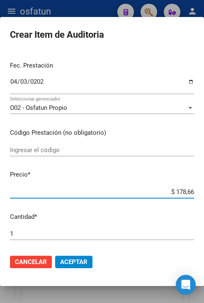
type input "$ 1.786,63"
type input "$ 17.866,32"
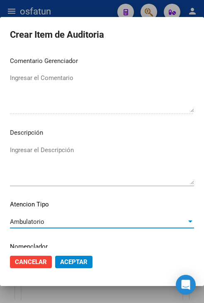
scroll to position [560, 0]
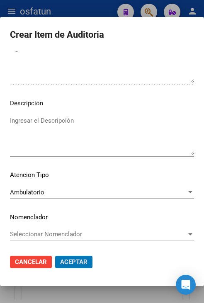
click at [55, 256] on button "Aceptar" at bounding box center [73, 262] width 37 height 12
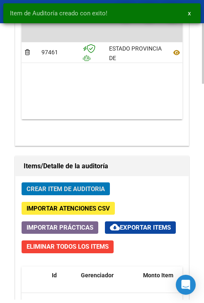
scroll to position [818, 0]
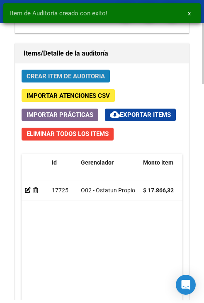
click at [95, 79] on span "Crear Item de Auditoria" at bounding box center [66, 76] width 78 height 7
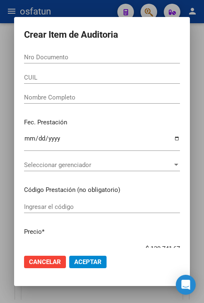
click at [66, 59] on input "Nro Documento" at bounding box center [102, 56] width 156 height 7
paste input "33140538"
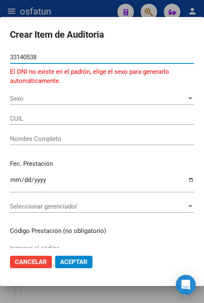
type input "33140538"
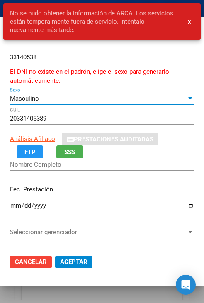
type input "27331405383"
type input "ANDRADA NADIA GISELA"
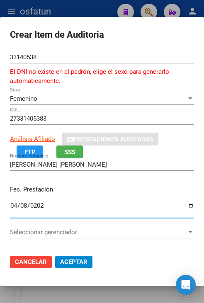
type input "2025-04-08"
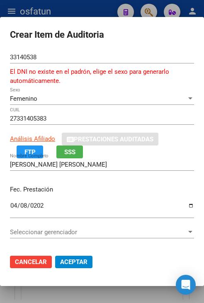
scroll to position [124, 0]
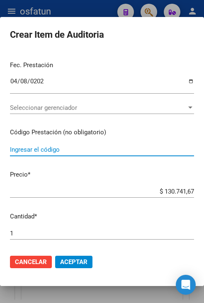
click at [95, 107] on span "Seleccionar gerenciador" at bounding box center [98, 107] width 177 height 7
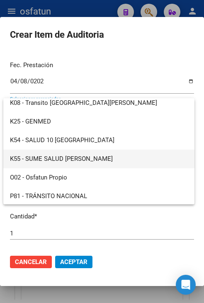
scroll to position [416, 0]
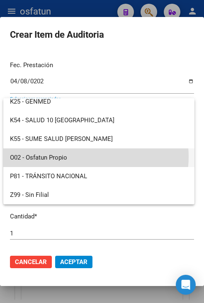
click at [90, 157] on span "O02 - Osfatun Propio" at bounding box center [99, 157] width 178 height 19
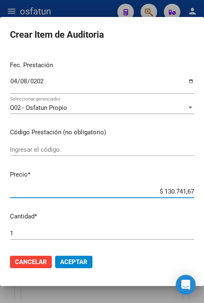
type input "$ 0,01"
type input "$ 0,11"
type input "$ 1,15"
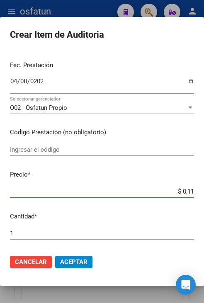
type input "$ 1,15"
type input "$ 11,54"
type input "$ 115,47"
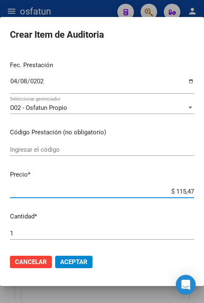
type input "$ 1.154,77"
type input "$ 11.547,78"
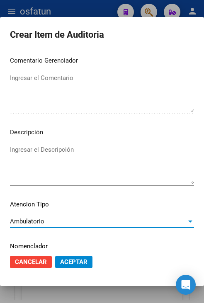
scroll to position [579, 0]
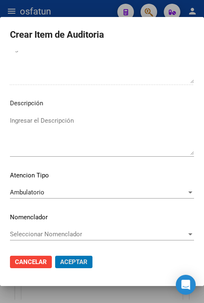
click at [55, 256] on button "Aceptar" at bounding box center [73, 262] width 37 height 12
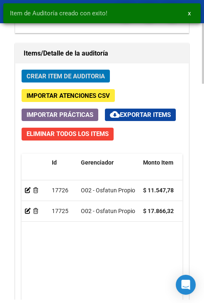
click at [88, 73] on span "Crear Item de Auditoria" at bounding box center [66, 76] width 78 height 7
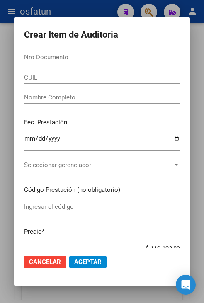
click at [118, 58] on input "Nro Documento" at bounding box center [102, 56] width 156 height 7
paste input "18449067"
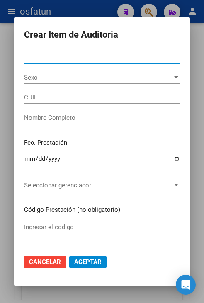
type input "18449067"
type input "20184490677"
type input "GIL LUIS ALBERTO"
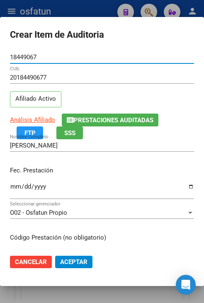
type input "18449067"
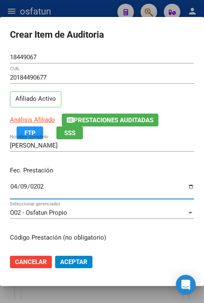
type input "2025-04-09"
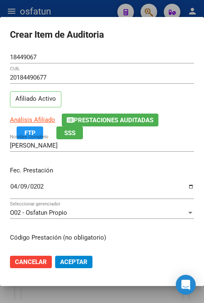
scroll to position [105, 0]
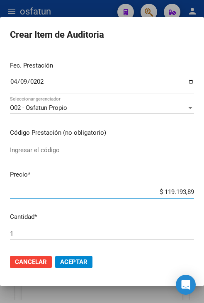
type input "$ 0,01"
type input "$ 0,17"
type input "$ 1,78"
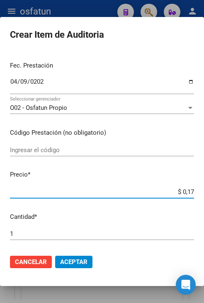
type input "$ 1,78"
type input "$ 17,86"
type input "$ 178,66"
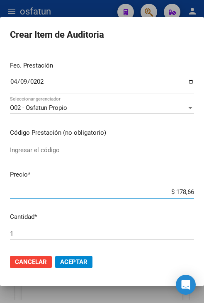
type input "$ 1.786,63"
type input "$ 17.866,32"
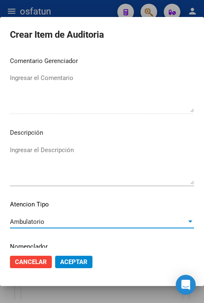
scroll to position [560, 0]
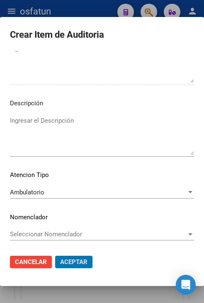
click at [55, 256] on button "Aceptar" at bounding box center [73, 262] width 37 height 12
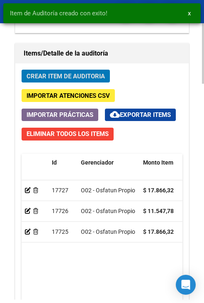
click at [104, 73] on span "Crear Item de Auditoria" at bounding box center [66, 76] width 78 height 7
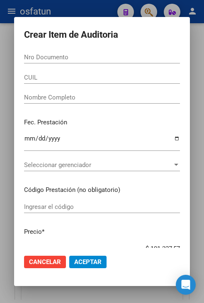
click at [98, 52] on div "Nro Documento" at bounding box center [102, 57] width 156 height 12
paste input "55154935"
type input "55154935"
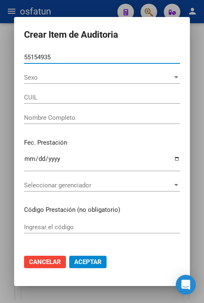
type input "20551549357"
type input "SURBANO AZCARATE THEO"
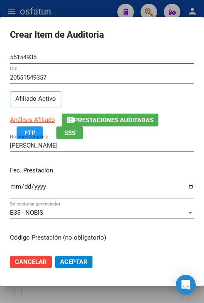
type input "55154935"
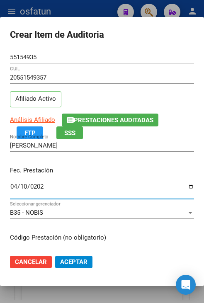
type input "2025-04-10"
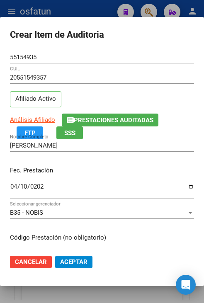
scroll to position [105, 0]
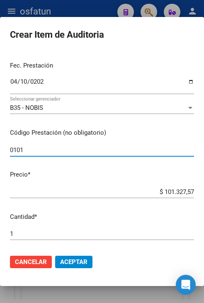
type input "0101"
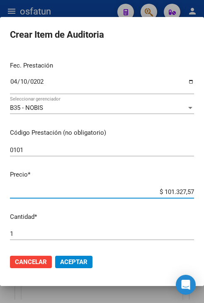
type input "$ 0,09"
type input "$ 0,98"
type input "$ 9,82"
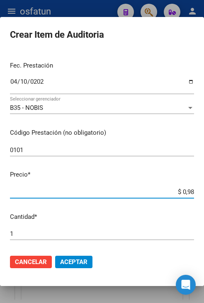
type input "$ 9,82"
type input "$ 98,26"
type input "$ 982,64"
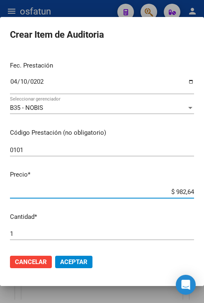
type input "$ 9.826,48"
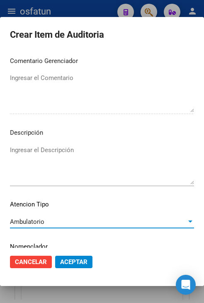
scroll to position [560, 0]
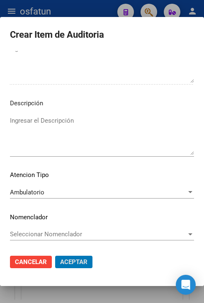
click at [55, 256] on button "Aceptar" at bounding box center [73, 262] width 37 height 12
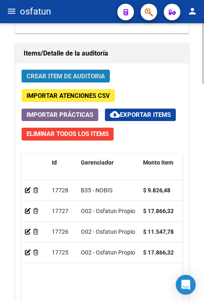
click at [92, 78] on span "Crear Item de Auditoria" at bounding box center [66, 76] width 78 height 7
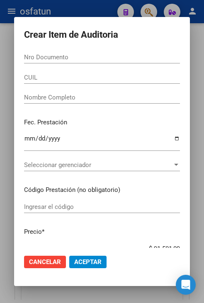
click at [129, 58] on input "Nro Documento" at bounding box center [102, 56] width 156 height 7
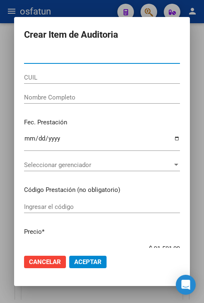
paste input "55154935"
type input "55154935"
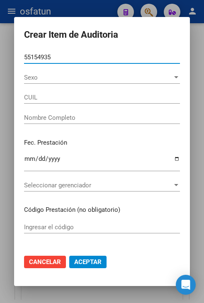
type input "20551549357"
type input "SURBANO AZCARATE THEO"
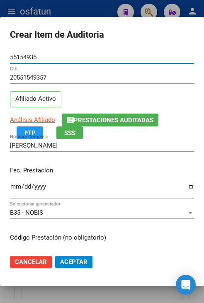
type input "55154935"
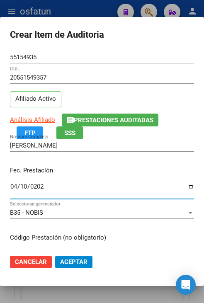
type input "2025-04-10"
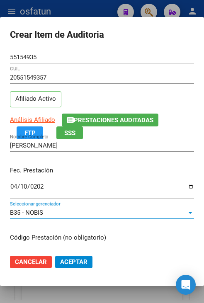
scroll to position [105, 0]
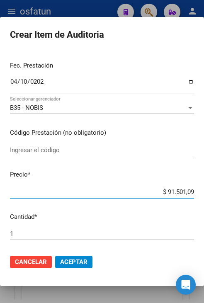
type input "$ 0,01"
type input "$ 0,17"
type input "$ 1,78"
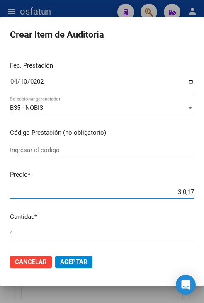
type input "$ 1,78"
type input "$ 17,86"
type input "$ 178,66"
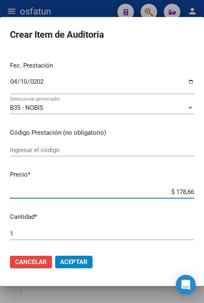
type input "$ 1.786,63"
type input "$ 17.866,32"
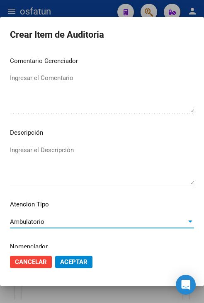
scroll to position [560, 0]
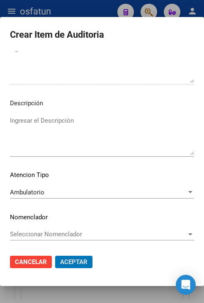
click at [55, 256] on button "Aceptar" at bounding box center [73, 262] width 37 height 12
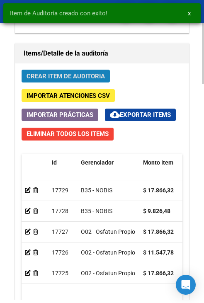
click at [98, 78] on span "Crear Item de Auditoria" at bounding box center [66, 76] width 78 height 7
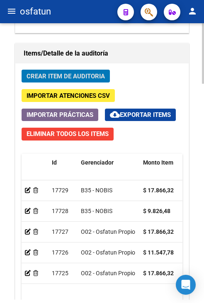
click at [19, 209] on div "Crear Item de Auditoria Importar Atenciones CSV Importar Prácticas cloud_downlo…" at bounding box center [101, 227] width 173 height 329
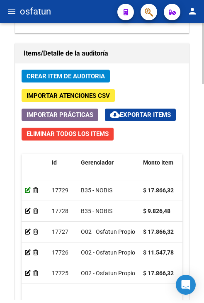
click at [25, 193] on icon at bounding box center [28, 190] width 6 height 6
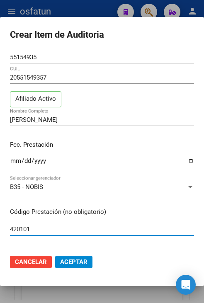
click at [73, 268] on mat-dialog-actions "Cancelar Aceptar" at bounding box center [102, 262] width 184 height 28
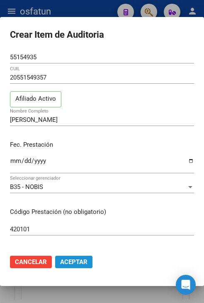
click at [77, 262] on span "Aceptar" at bounding box center [73, 261] width 27 height 7
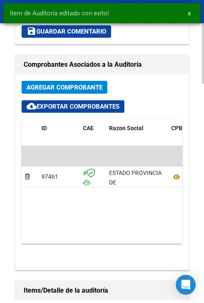
scroll to position [788, 0]
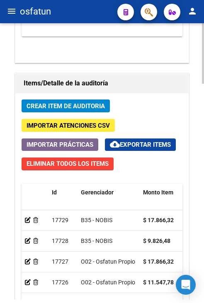
click at [80, 102] on span "Crear Item de Auditoria" at bounding box center [66, 105] width 78 height 7
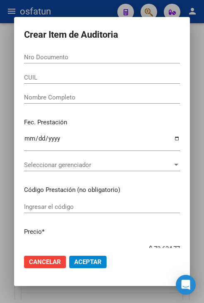
click at [109, 56] on input "Nro Documento" at bounding box center [102, 56] width 156 height 7
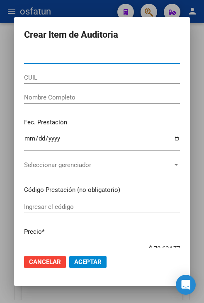
paste input "59818271"
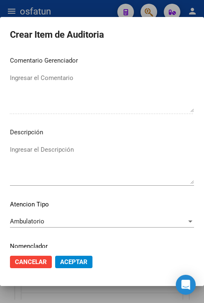
scroll to position [579, 0]
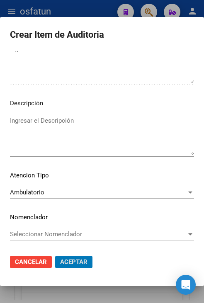
click at [55, 256] on button "Aceptar" at bounding box center [73, 262] width 37 height 12
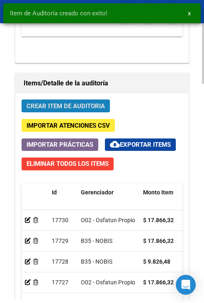
click at [73, 108] on span "Crear Item de Auditoria" at bounding box center [66, 105] width 78 height 7
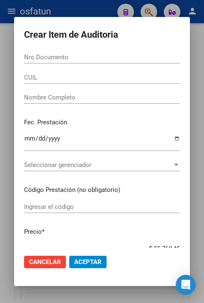
click at [86, 59] on input "Nro Documento" at bounding box center [102, 56] width 156 height 7
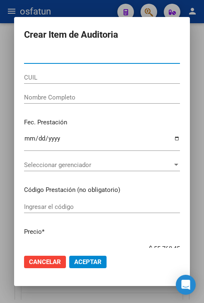
paste input "52554672"
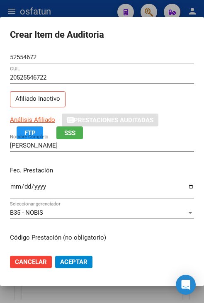
scroll to position [105, 0]
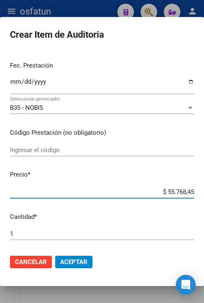
click at [133, 154] on div "Ingresar el código" at bounding box center [102, 150] width 184 height 12
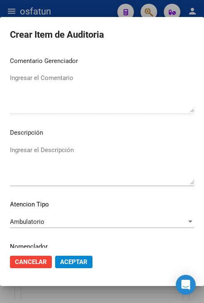
scroll to position [560, 0]
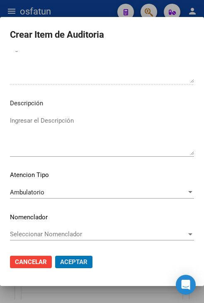
click at [55, 256] on button "Aceptar" at bounding box center [73, 262] width 37 height 12
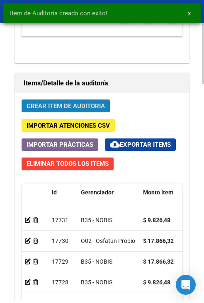
click at [95, 102] on span "Crear Item de Auditoria" at bounding box center [66, 105] width 78 height 7
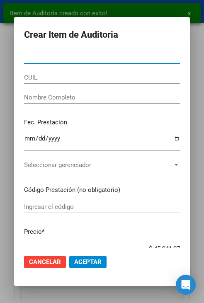
paste input "52554672"
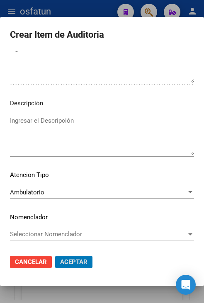
click at [55, 256] on button "Aceptar" at bounding box center [73, 262] width 37 height 12
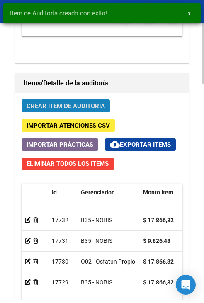
click at [109, 107] on button "Crear Item de Auditoria" at bounding box center [66, 106] width 88 height 13
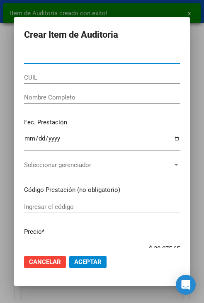
paste input "52554672"
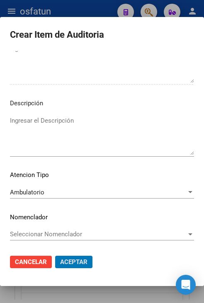
click at [55, 256] on button "Aceptar" at bounding box center [73, 262] width 37 height 12
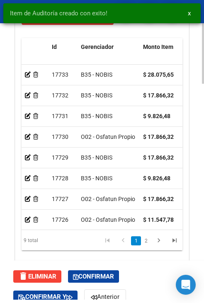
scroll to position [987, 0]
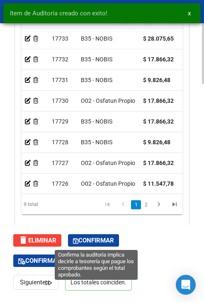
click at [96, 241] on span "Confirmar" at bounding box center [93, 240] width 41 height 7
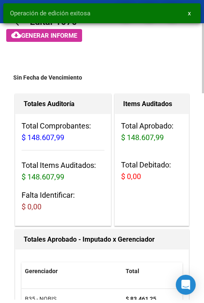
scroll to position [0, 0]
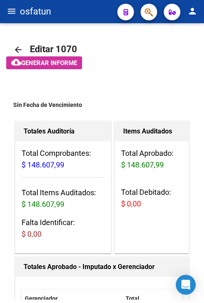
click at [191, 16] on mat-icon "person" at bounding box center [192, 11] width 10 height 10
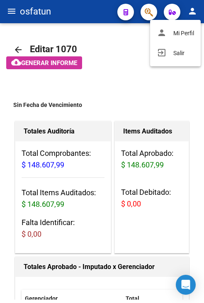
click at [7, 14] on div at bounding box center [102, 151] width 204 height 303
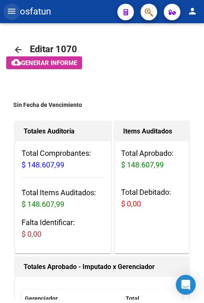
click at [12, 12] on mat-icon "menu" at bounding box center [12, 11] width 10 height 10
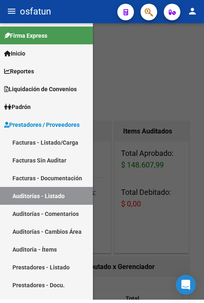
drag, startPoint x: 56, startPoint y: 142, endPoint x: 193, endPoint y: 232, distance: 163.9
click at [56, 142] on link "Facturas - Listado/Carga" at bounding box center [46, 142] width 93 height 18
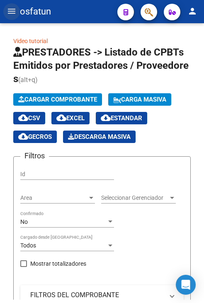
click at [10, 12] on mat-icon "menu" at bounding box center [12, 11] width 10 height 10
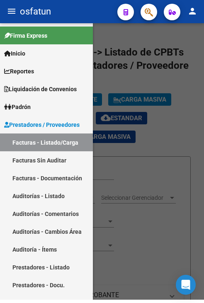
click at [96, 96] on div at bounding box center [102, 161] width 204 height 277
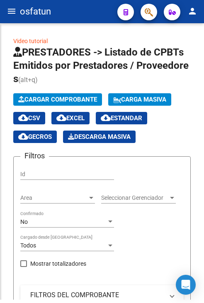
click at [97, 98] on mat-sidenav-container "Firma Express Inicio Calendario SSS Instructivos Contacto OS Reportes Tablero d…" at bounding box center [102, 161] width 204 height 277
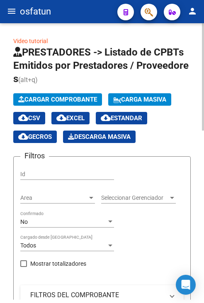
click at [91, 102] on span "Cargar Comprobante" at bounding box center [57, 99] width 79 height 7
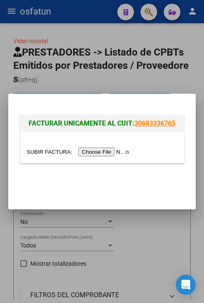
click at [104, 151] on input "file" at bounding box center [79, 152] width 105 height 9
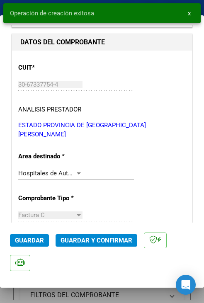
scroll to position [166, 0]
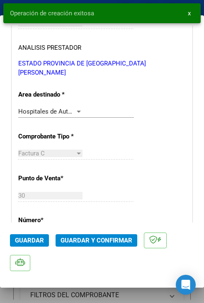
click at [76, 233] on mat-dialog-actions "Guardar Guardar y Confirmar" at bounding box center [102, 250] width 184 height 55
click at [76, 235] on button "Guardar y Confirmar" at bounding box center [97, 240] width 82 height 12
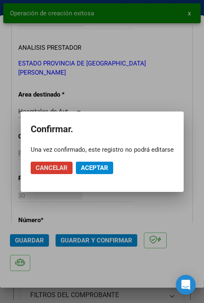
click at [96, 171] on span "Aceptar" at bounding box center [94, 167] width 27 height 7
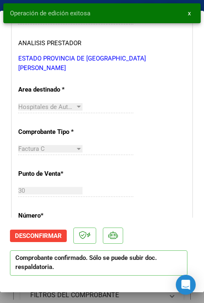
click at [189, 12] on span "x" at bounding box center [189, 13] width 3 height 7
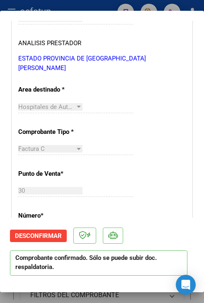
click at [92, 7] on div at bounding box center [102, 151] width 204 height 303
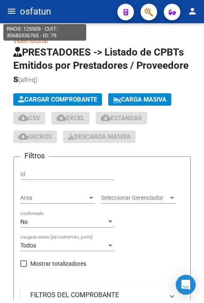
click at [18, 10] on button "menu" at bounding box center [11, 11] width 17 height 17
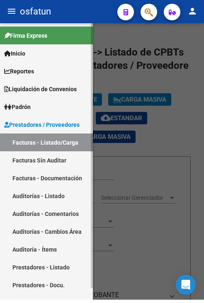
click at [56, 202] on link "Auditorías - Listado" at bounding box center [46, 196] width 93 height 18
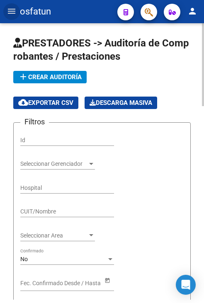
click at [59, 76] on span "add Crear Auditoría" at bounding box center [49, 76] width 63 height 7
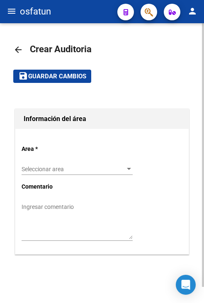
click at [91, 174] on div "Seleccionar area Seleccionar area" at bounding box center [77, 166] width 111 height 17
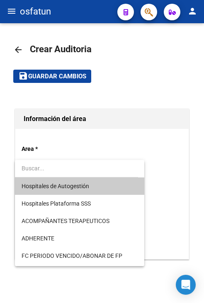
click at [94, 192] on span "Hospitales de Autogestión" at bounding box center [80, 185] width 116 height 17
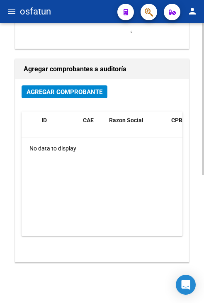
scroll to position [207, 0]
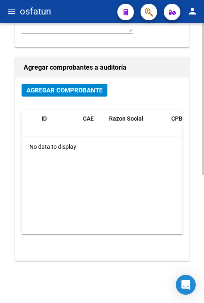
click at [80, 91] on span "Agregar Comprobante" at bounding box center [65, 90] width 76 height 7
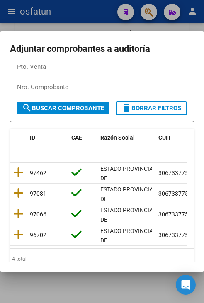
scroll to position [83, 0]
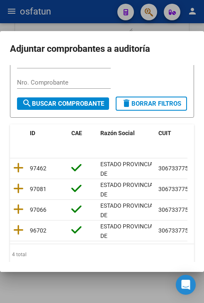
click at [55, 265] on mat-dialog-container "Adjuntar comprobantes a auditoría Filtros id CUIT / Razon Social Pto. Venta Nro…" at bounding box center [102, 151] width 204 height 241
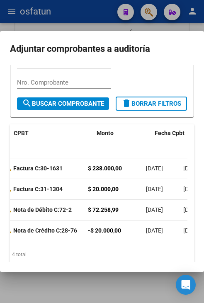
scroll to position [0, 0]
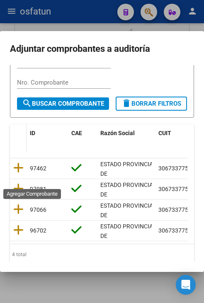
click at [22, 174] on icon at bounding box center [18, 168] width 10 height 12
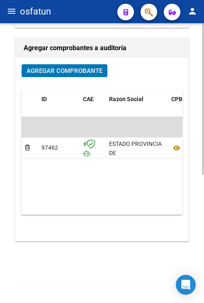
scroll to position [19, 0]
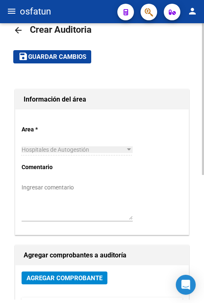
click at [58, 63] on mat-toolbar-row "save Guardar cambios" at bounding box center [101, 57] width 177 height 27
click at [61, 57] on span "Guardar cambios" at bounding box center [57, 56] width 58 height 7
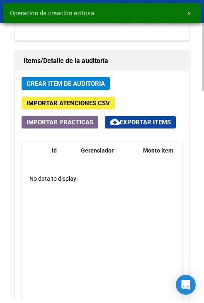
scroll to position [705, 0]
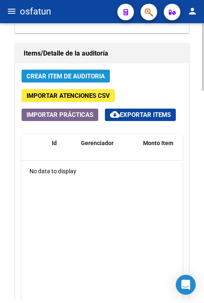
click at [81, 77] on span "Crear Item de Auditoria" at bounding box center [66, 76] width 78 height 7
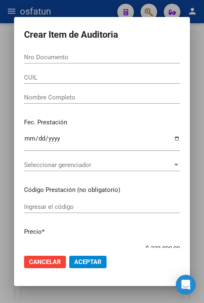
click at [168, 54] on input "Nro Documento" at bounding box center [102, 56] width 156 height 7
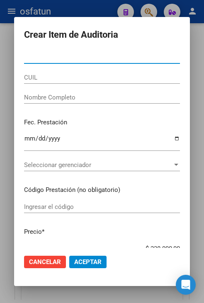
paste input "31797233"
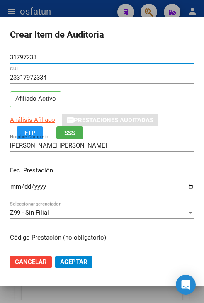
click at [15, 184] on input "Ingresar la fecha" at bounding box center [102, 189] width 184 height 13
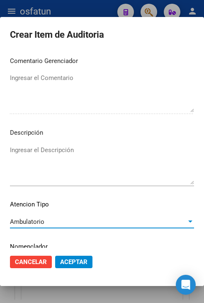
scroll to position [560, 0]
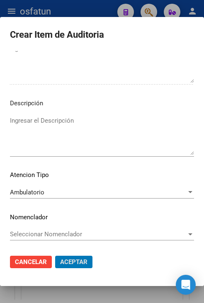
click at [55, 256] on button "Aceptar" at bounding box center [73, 262] width 37 height 12
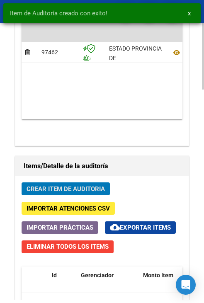
scroll to position [818, 0]
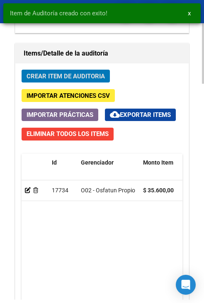
click at [76, 76] on span "Crear Item de Auditoria" at bounding box center [66, 76] width 78 height 7
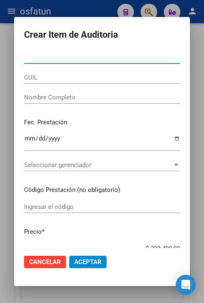
click at [122, 57] on input "Nro Documento" at bounding box center [102, 56] width 156 height 7
paste input "24990255"
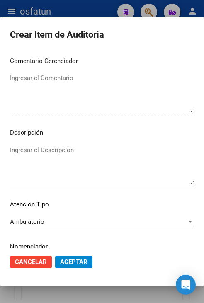
scroll to position [560, 0]
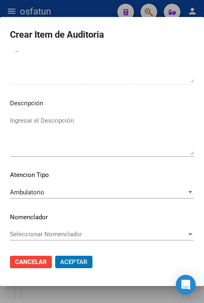
click at [55, 256] on button "Aceptar" at bounding box center [73, 262] width 37 height 12
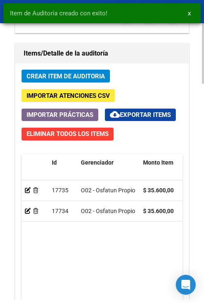
click at [102, 73] on span "Crear Item de Auditoria" at bounding box center [66, 76] width 78 height 7
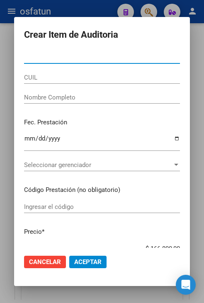
paste input "21515341"
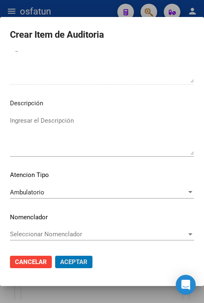
click at [55, 256] on button "Aceptar" at bounding box center [73, 262] width 37 height 12
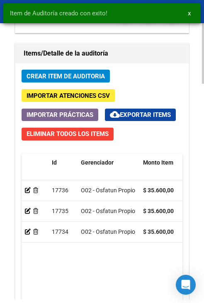
click at [68, 80] on button "Crear Item de Auditoria" at bounding box center [66, 76] width 88 height 13
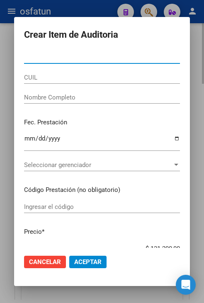
paste input "39797182"
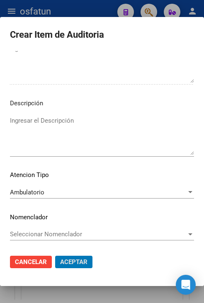
click at [55, 256] on button "Aceptar" at bounding box center [73, 262] width 37 height 12
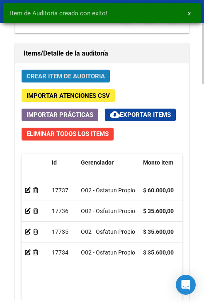
click at [75, 75] on span "Crear Item de Auditoria" at bounding box center [66, 76] width 78 height 7
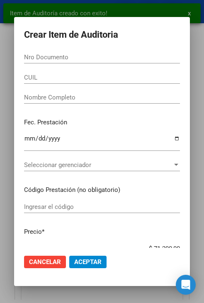
click at [104, 56] on input "Nro Documento" at bounding box center [102, 56] width 156 height 7
paste input "16121468"
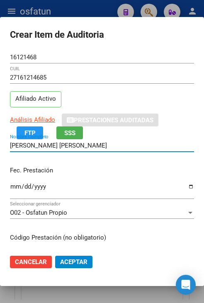
click at [158, 143] on input "GUZZETTA SILVIA GRACIELA RAMON" at bounding box center [102, 145] width 184 height 7
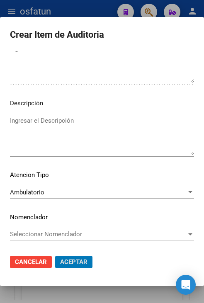
click at [55, 256] on button "Aceptar" at bounding box center [73, 262] width 37 height 12
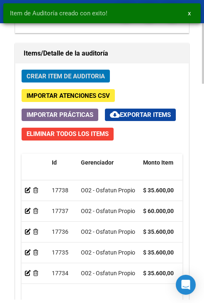
click at [103, 80] on button "Crear Item de Auditoria" at bounding box center [66, 76] width 88 height 13
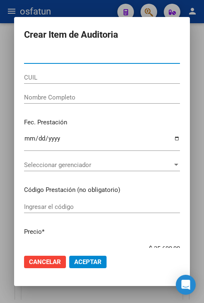
click at [99, 54] on input "Nro Documento" at bounding box center [102, 56] width 156 height 7
paste input "44359393"
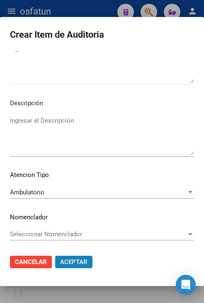
click at [86, 256] on button "Aceptar" at bounding box center [73, 262] width 37 height 12
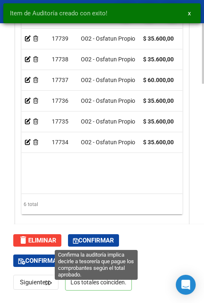
click at [90, 238] on span "Confirmar" at bounding box center [93, 240] width 41 height 7
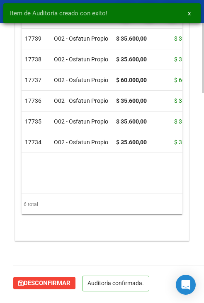
scroll to position [815, 0]
